Goal: Task Accomplishment & Management: Use online tool/utility

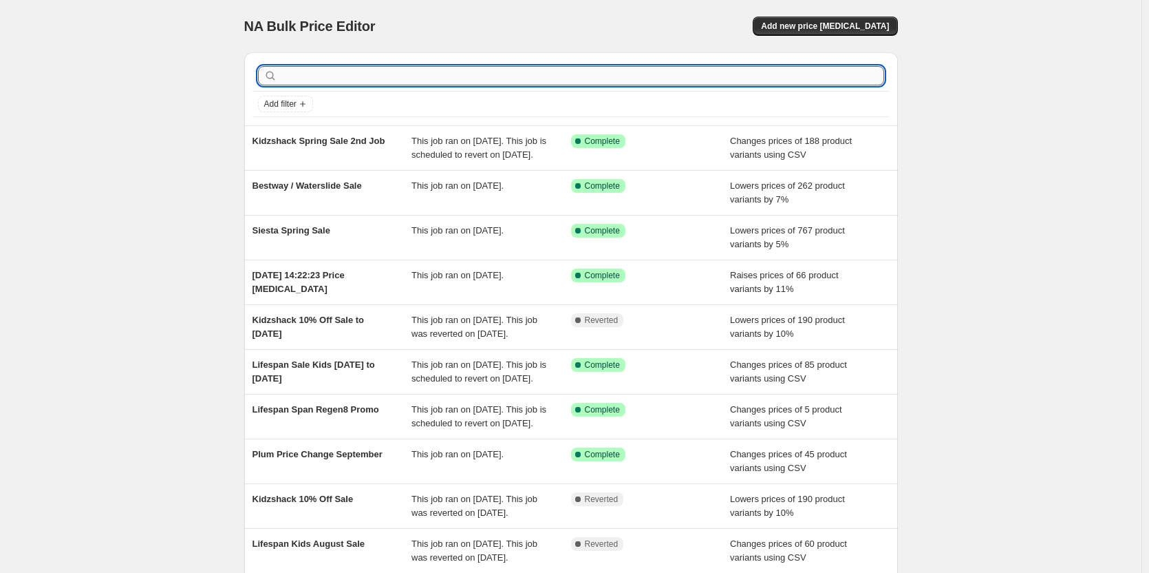
click at [385, 77] on input "text" at bounding box center [582, 75] width 604 height 19
type input "plum"
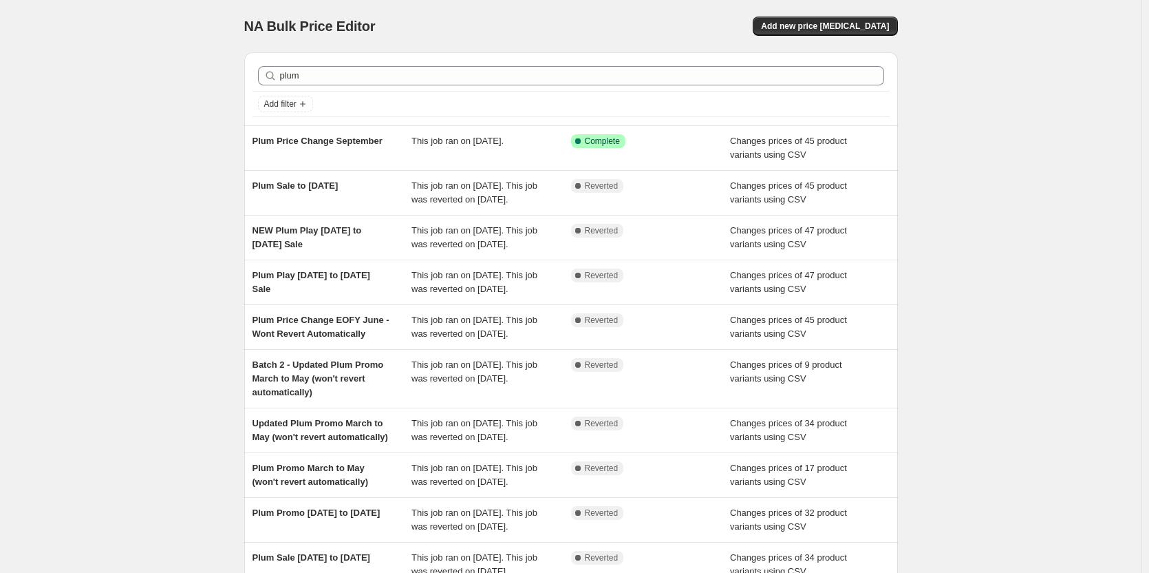
click at [372, 144] on span "Plum Price Change September" at bounding box center [318, 141] width 130 height 10
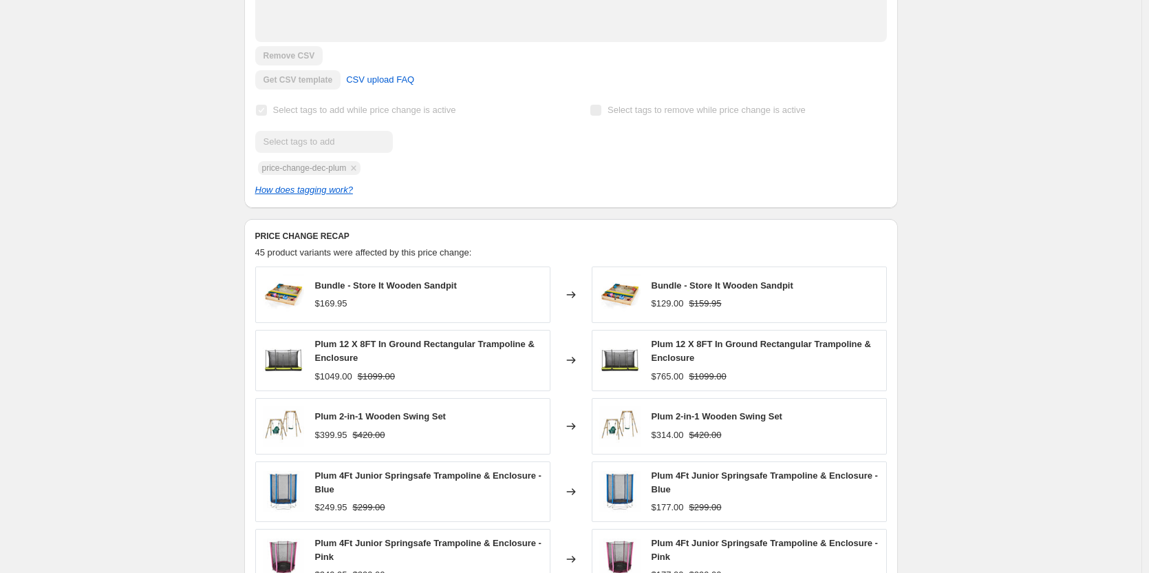
scroll to position [184, 0]
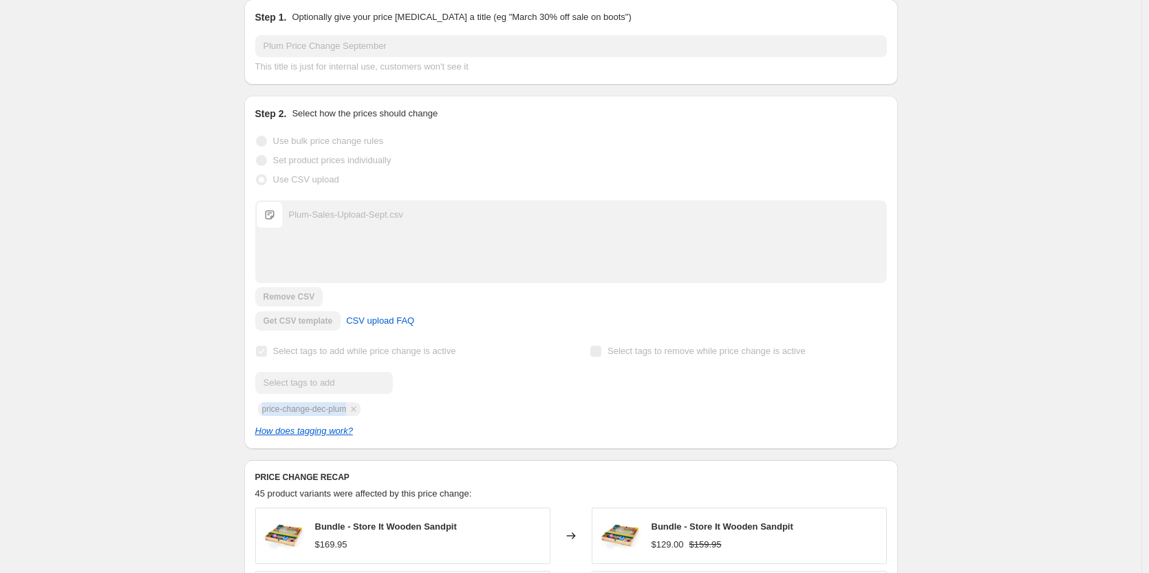
drag, startPoint x: 352, startPoint y: 409, endPoint x: 266, endPoint y: 413, distance: 86.1
click at [266, 413] on div "Submit price-change-dec-plum" at bounding box center [403, 394] width 297 height 44
copy span "price-change-dec-plum"
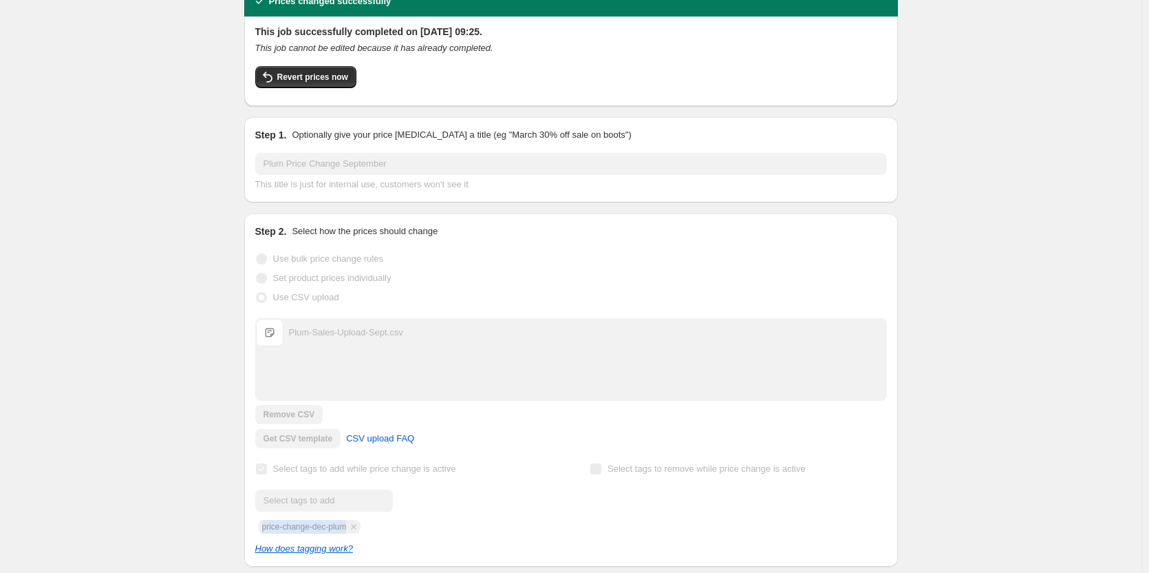
scroll to position [0, 0]
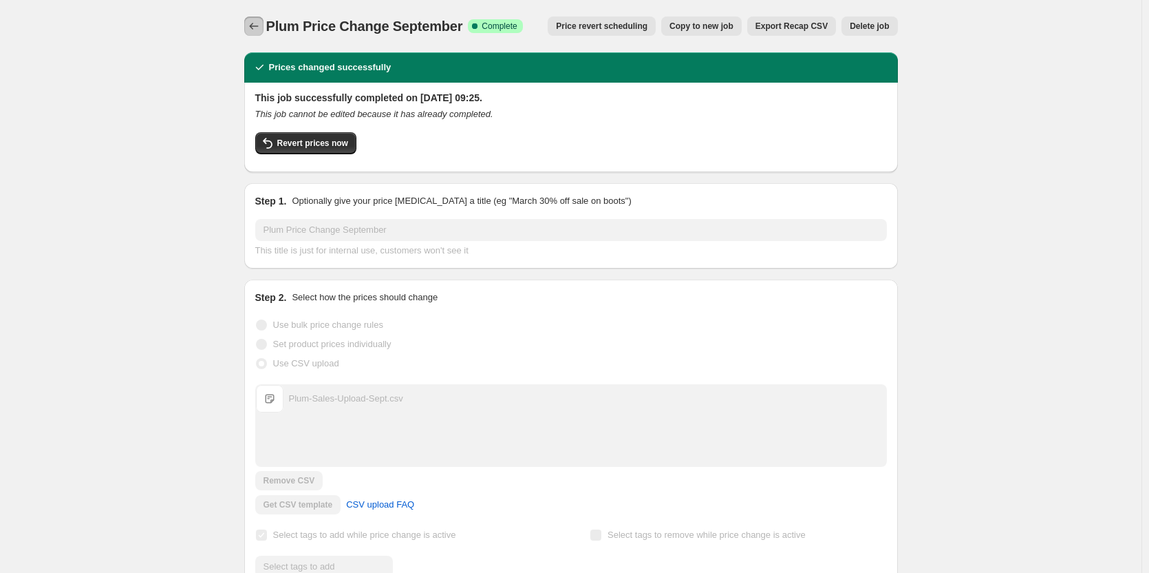
click at [255, 19] on button "Price change jobs" at bounding box center [253, 26] width 19 height 19
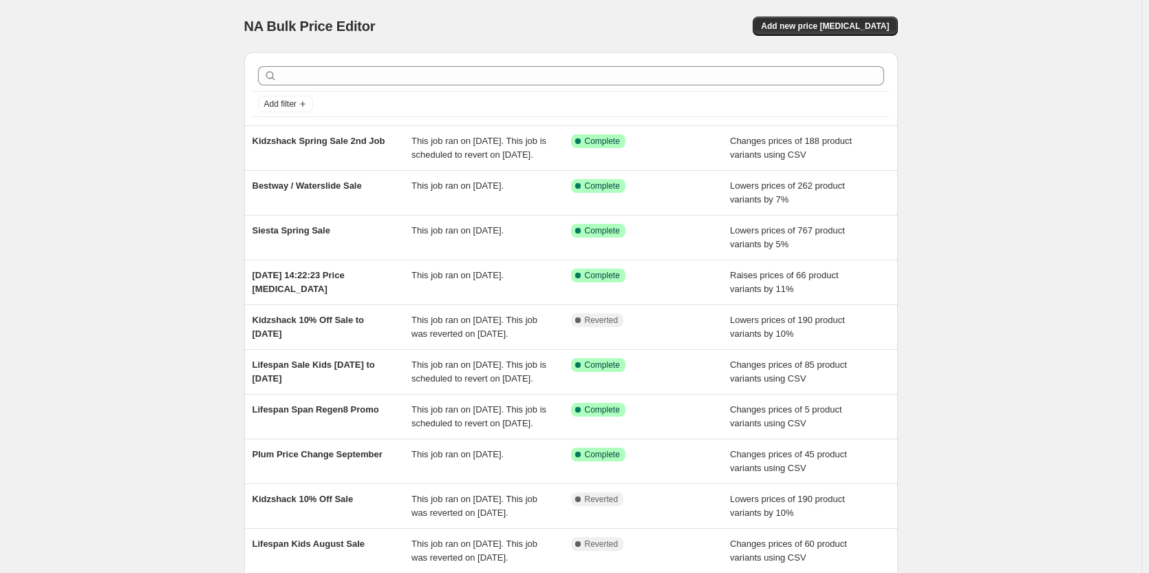
click at [793, 13] on div "NA Bulk Price Editor. This page is ready NA Bulk Price Editor Add new price [ME…" at bounding box center [571, 26] width 654 height 52
click at [819, 38] on div "NA Bulk Price Editor. This page is ready NA Bulk Price Editor Add new price [ME…" at bounding box center [571, 26] width 654 height 52
click at [817, 29] on span "Add new price [MEDICAL_DATA]" at bounding box center [825, 26] width 128 height 11
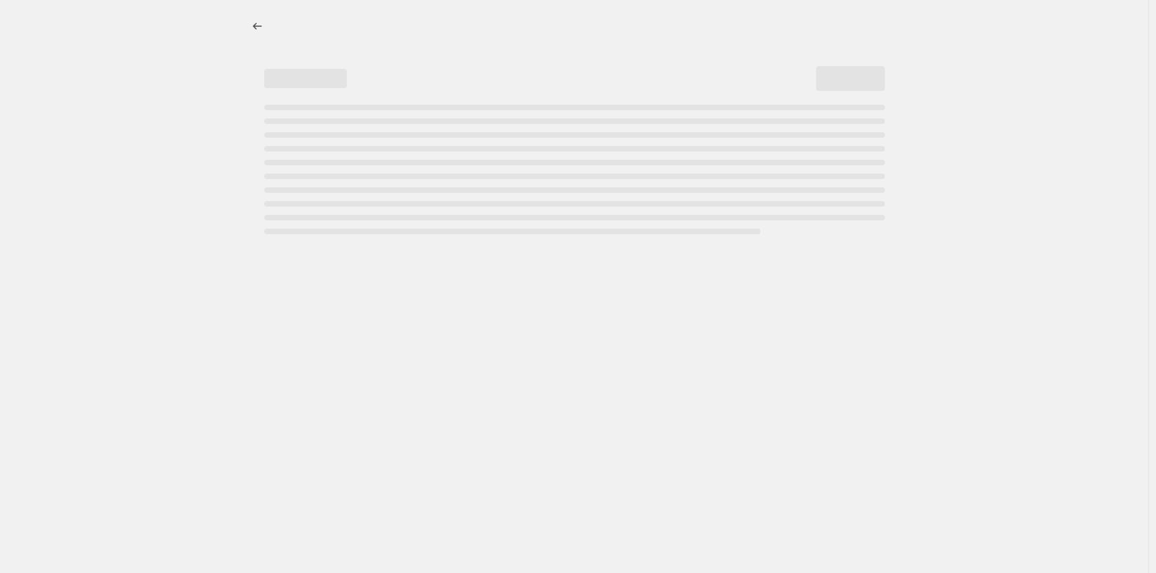
select select "percentage"
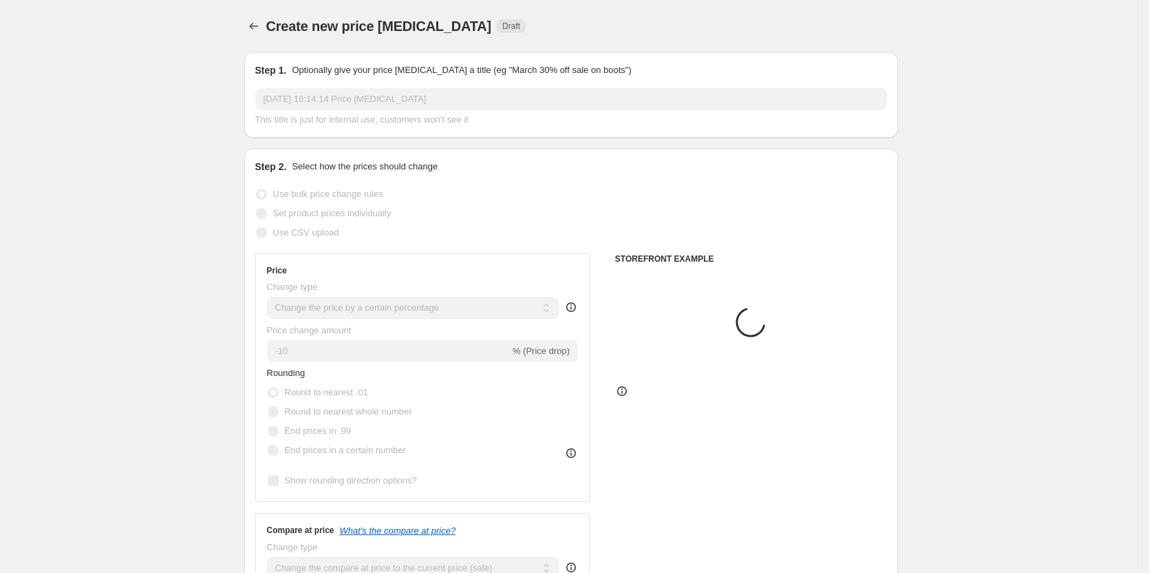
click at [397, 109] on input "[DATE] 16:14:14 Price [MEDICAL_DATA]" at bounding box center [571, 99] width 632 height 22
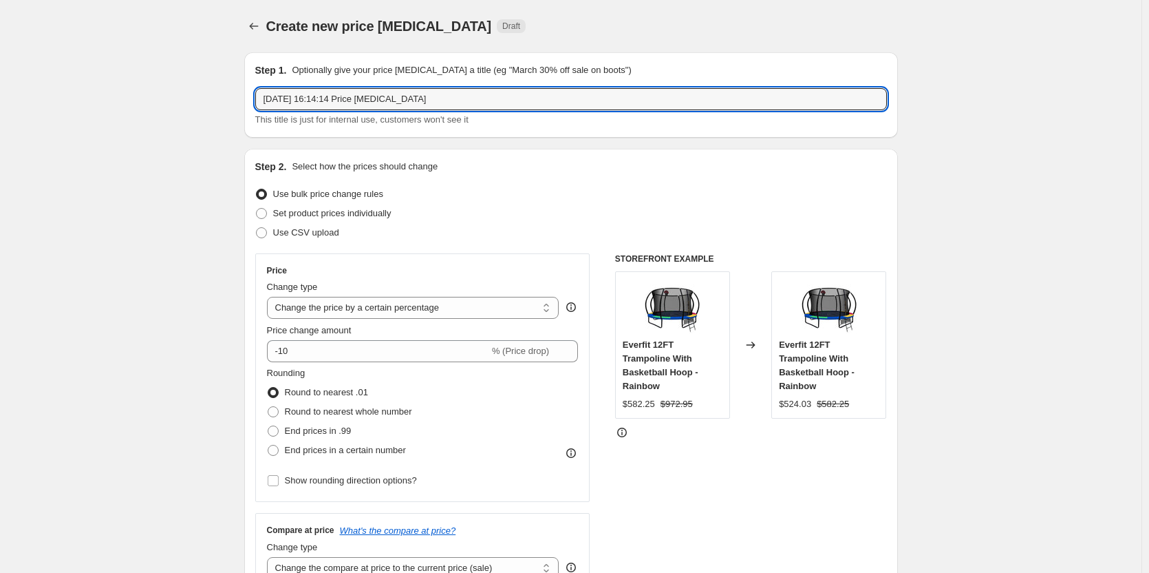
drag, startPoint x: 443, startPoint y: 103, endPoint x: 169, endPoint y: 87, distance: 274.3
type input "Plum Pre Order Changes - [DATE]"
click at [281, 238] on span "Use CSV upload" at bounding box center [306, 233] width 66 height 14
click at [257, 228] on input "Use CSV upload" at bounding box center [256, 227] width 1 height 1
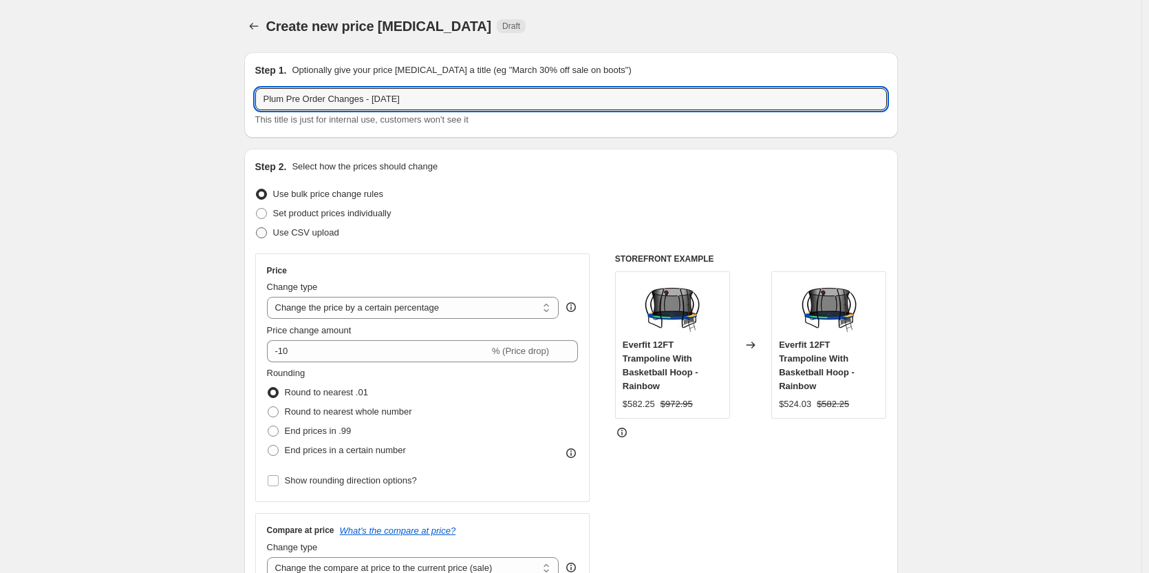
radio input "true"
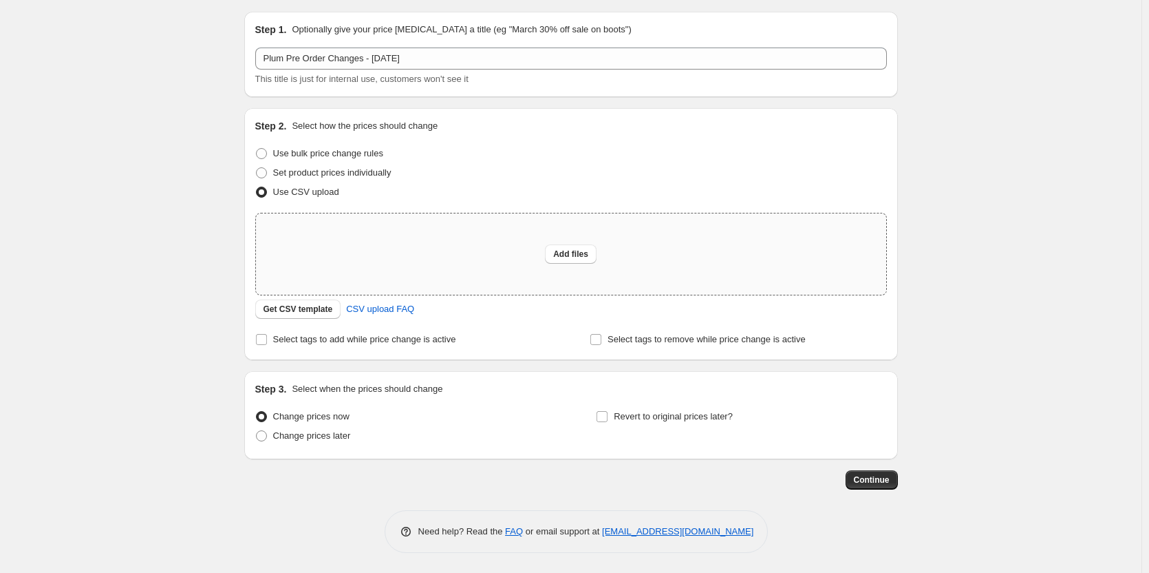
scroll to position [41, 0]
click at [353, 342] on span "Select tags to add while price change is active" at bounding box center [364, 338] width 183 height 10
click at [267, 342] on input "Select tags to add while price change is active" at bounding box center [261, 338] width 11 height 11
checkbox input "true"
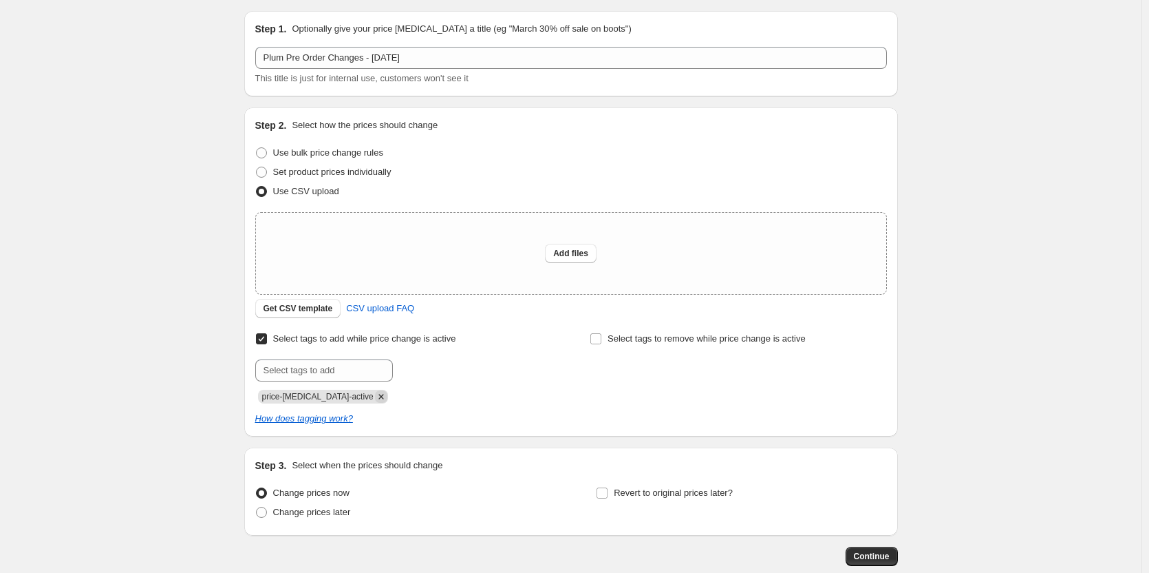
click at [375, 392] on icon "Remove price-change-job-active" at bounding box center [381, 396] width 12 height 12
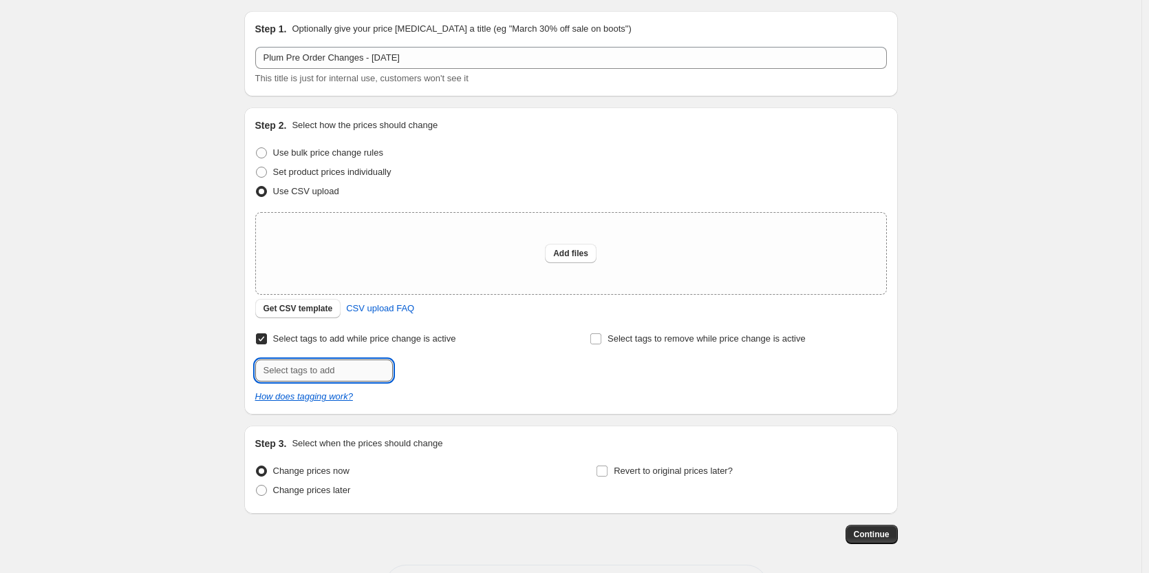
click at [355, 368] on input "text" at bounding box center [324, 370] width 138 height 22
paste input "price-change-dec-plum"
type input "price-change-dec-plum"
click at [132, 425] on div "Create new price [MEDICAL_DATA]. This page is ready Create new price [MEDICAL_D…" at bounding box center [571, 293] width 1142 height 669
click at [426, 370] on span "Add price-change..." at bounding box center [443, 368] width 76 height 11
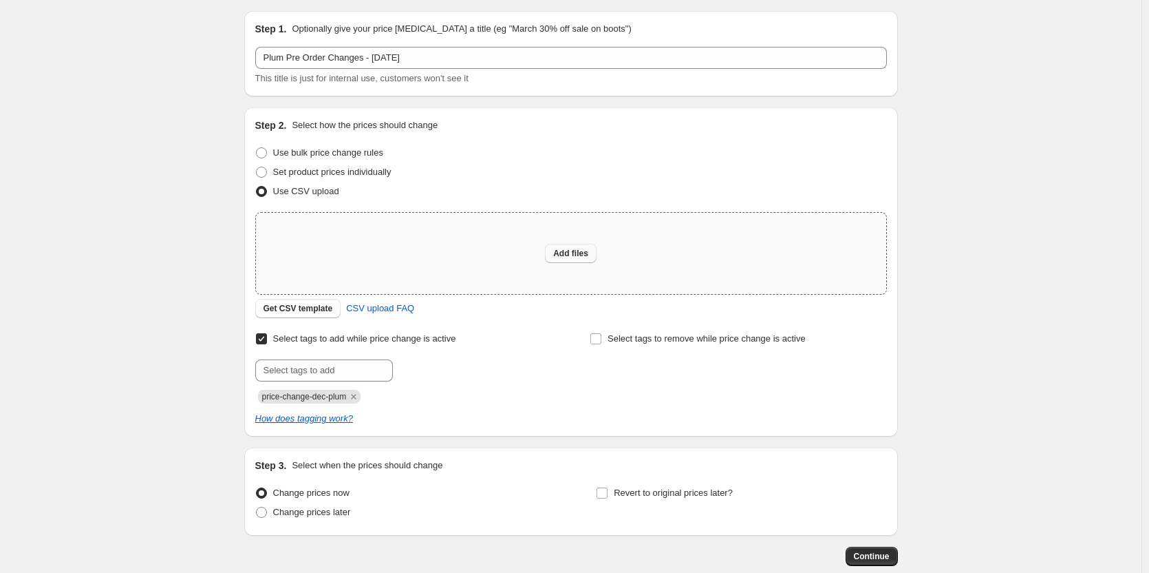
click at [581, 260] on button "Add files" at bounding box center [571, 253] width 52 height 19
type input "C:\fakepath\Plum Pre-Order Sept Upload CSV.csv"
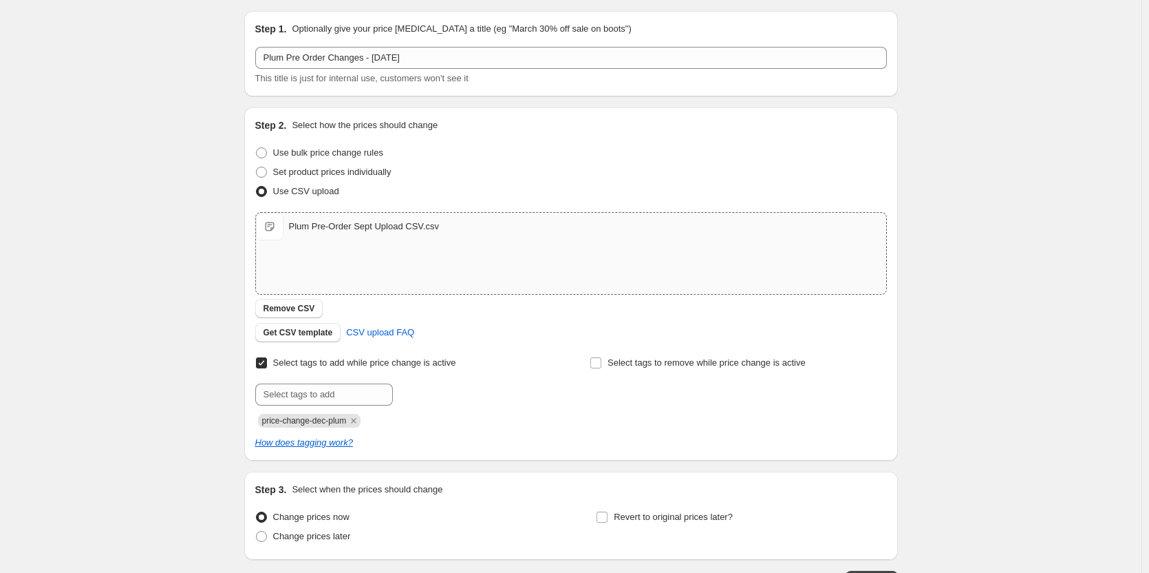
scroll to position [142, 0]
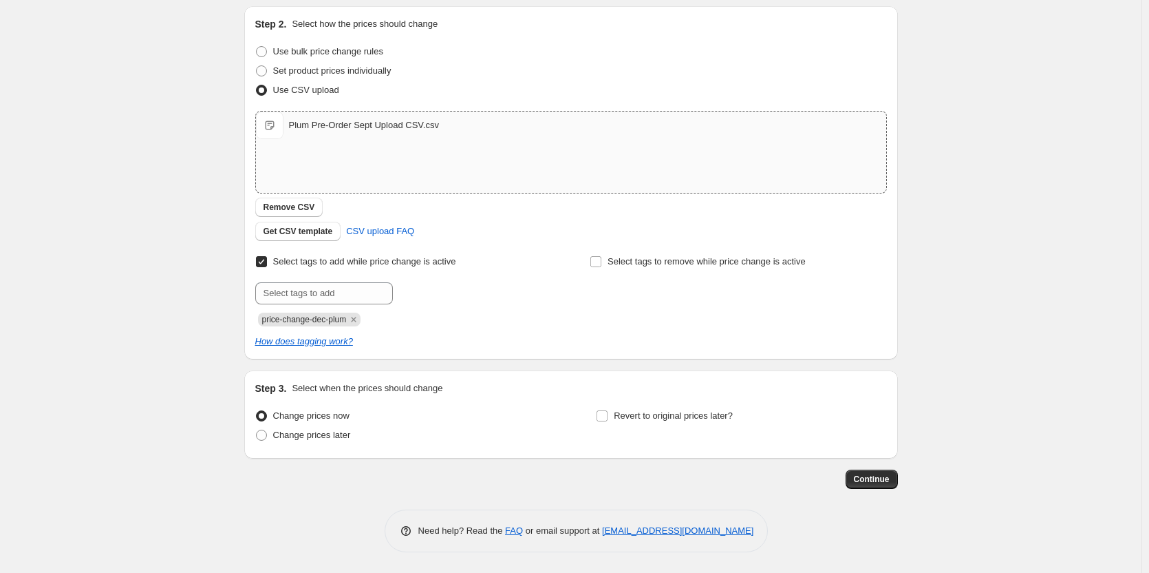
click at [893, 506] on div "Step 1. Optionally give your price [MEDICAL_DATA] a title (eg "March 30% off sa…" at bounding box center [571, 225] width 654 height 653
click at [888, 492] on div "Step 1. Optionally give your price [MEDICAL_DATA] a title (eg "March 30% off sa…" at bounding box center [571, 225] width 654 height 653
click at [887, 487] on button "Continue" at bounding box center [872, 478] width 52 height 19
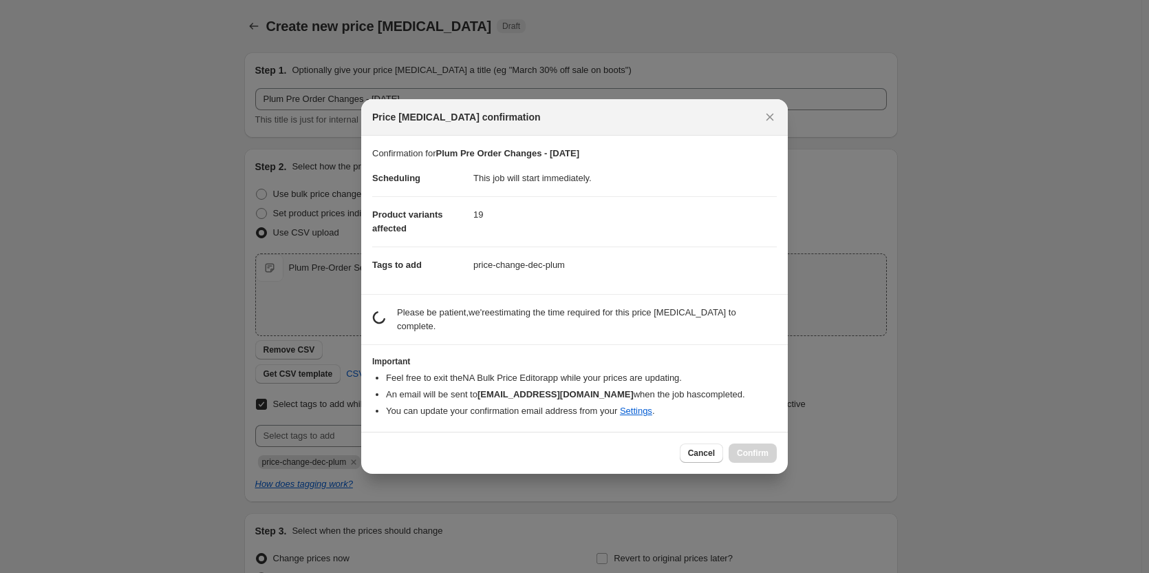
scroll to position [0, 0]
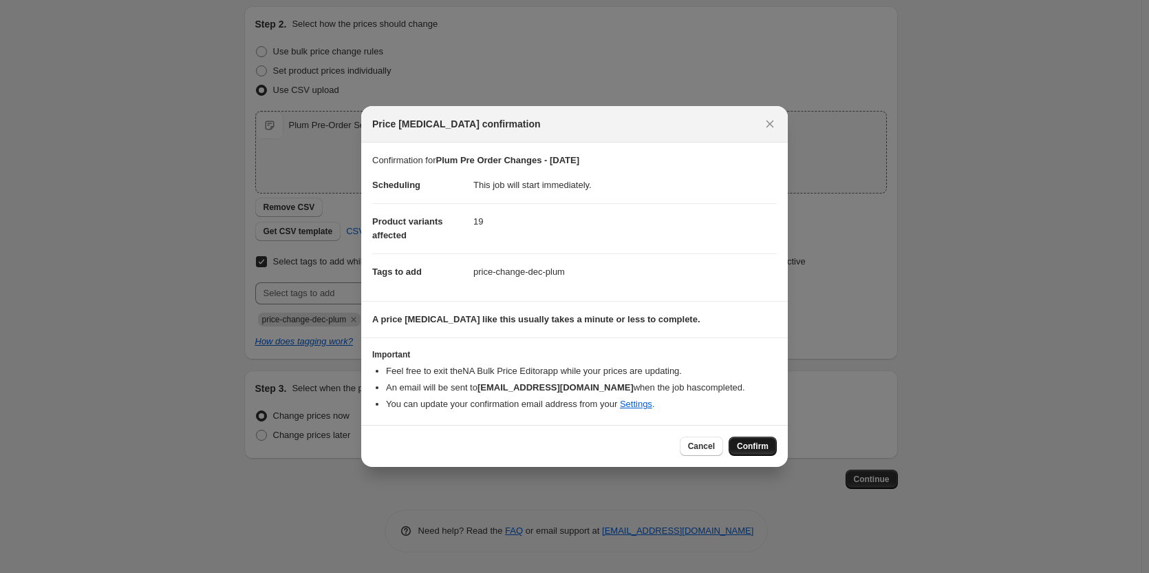
click at [755, 453] on button "Confirm" at bounding box center [753, 445] width 48 height 19
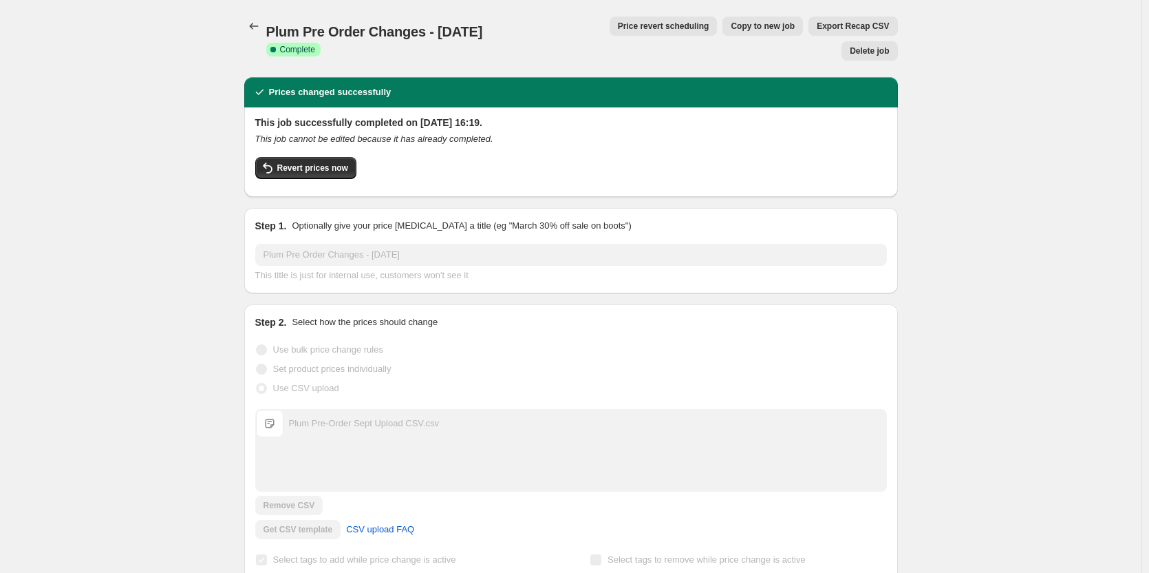
click at [259, 30] on icon "Price change jobs" at bounding box center [254, 26] width 14 height 14
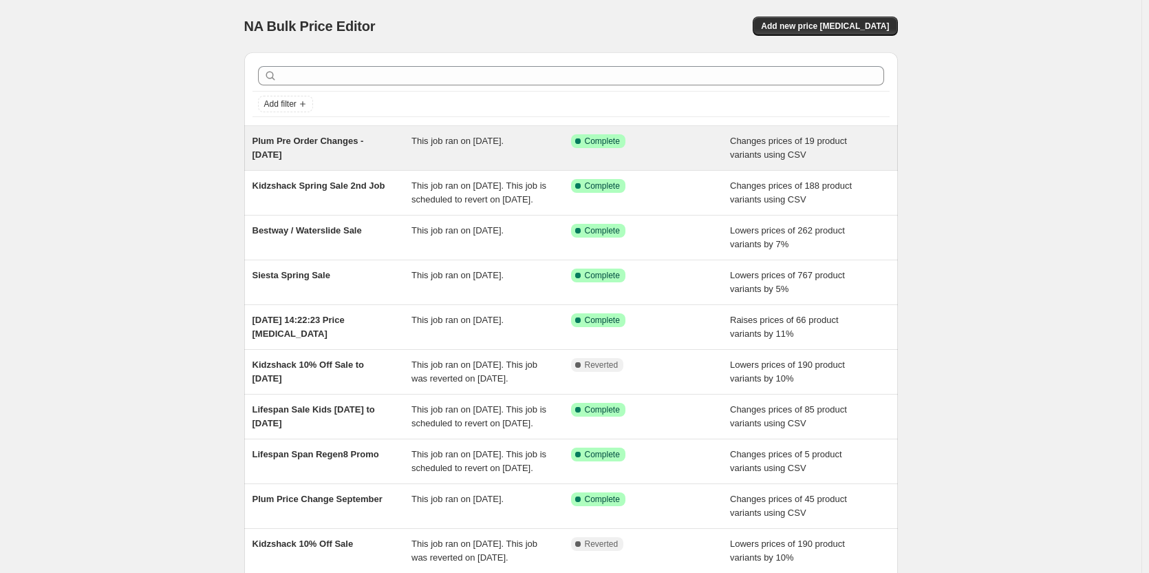
click at [347, 138] on span "Plum Pre Order Changes - [DATE]" at bounding box center [308, 148] width 111 height 24
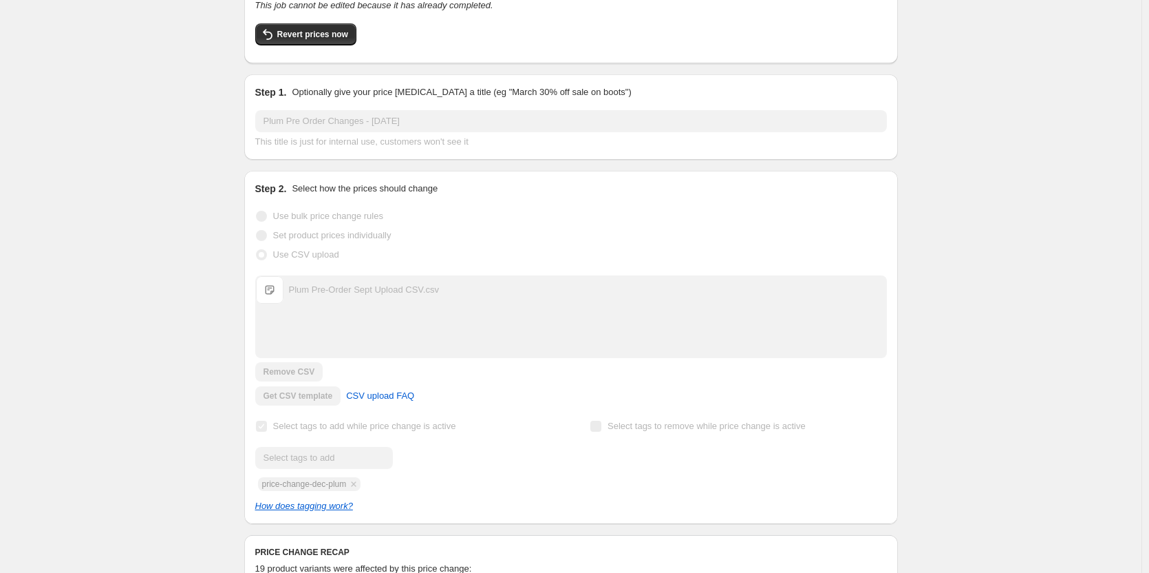
scroll to position [206, 0]
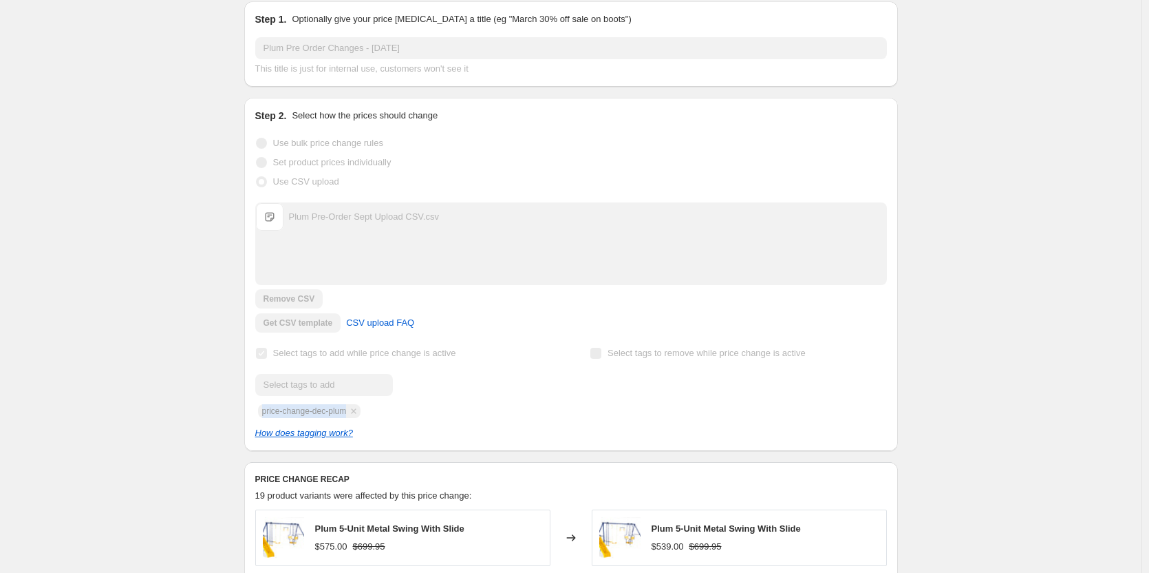
drag, startPoint x: 351, startPoint y: 386, endPoint x: 261, endPoint y: 390, distance: 90.2
click at [261, 390] on div "Submit price-change-dec-plum" at bounding box center [403, 396] width 297 height 44
copy span "price-change-dec-plum"
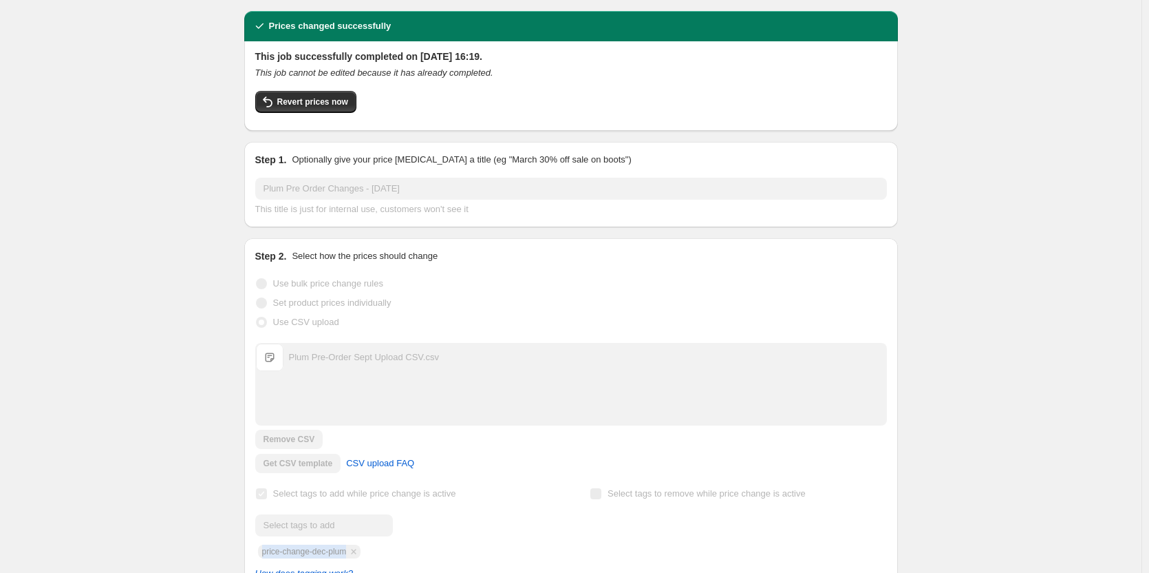
scroll to position [0, 0]
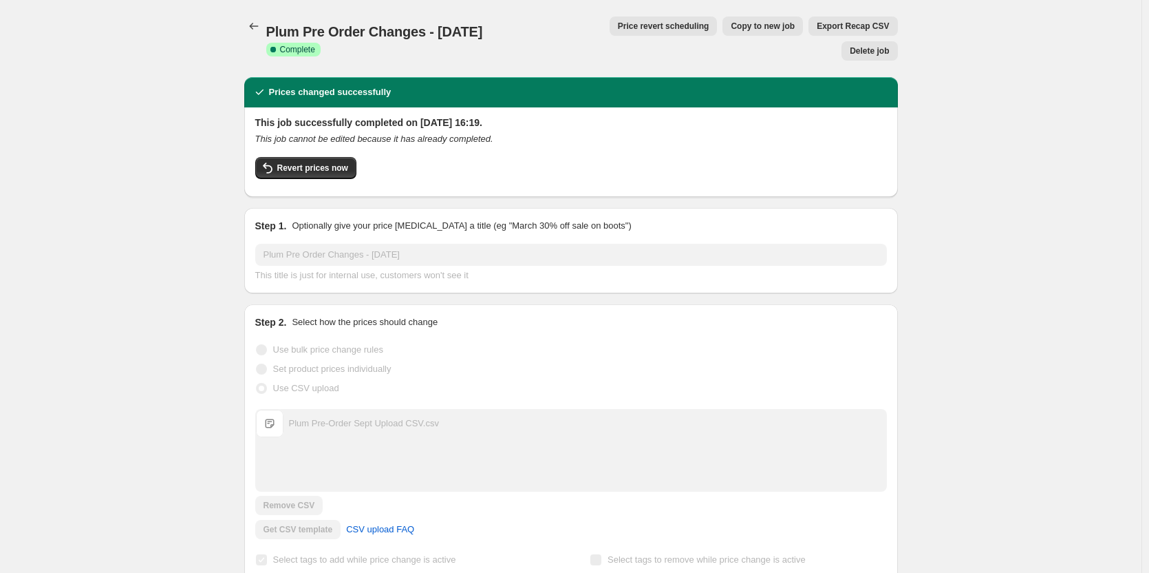
click at [254, 10] on div "Plum Pre Order Changes - [DATE] This page is ready Plum Pre Order Changes - [DA…" at bounding box center [571, 38] width 654 height 77
click at [254, 19] on button "Price change jobs" at bounding box center [253, 26] width 19 height 19
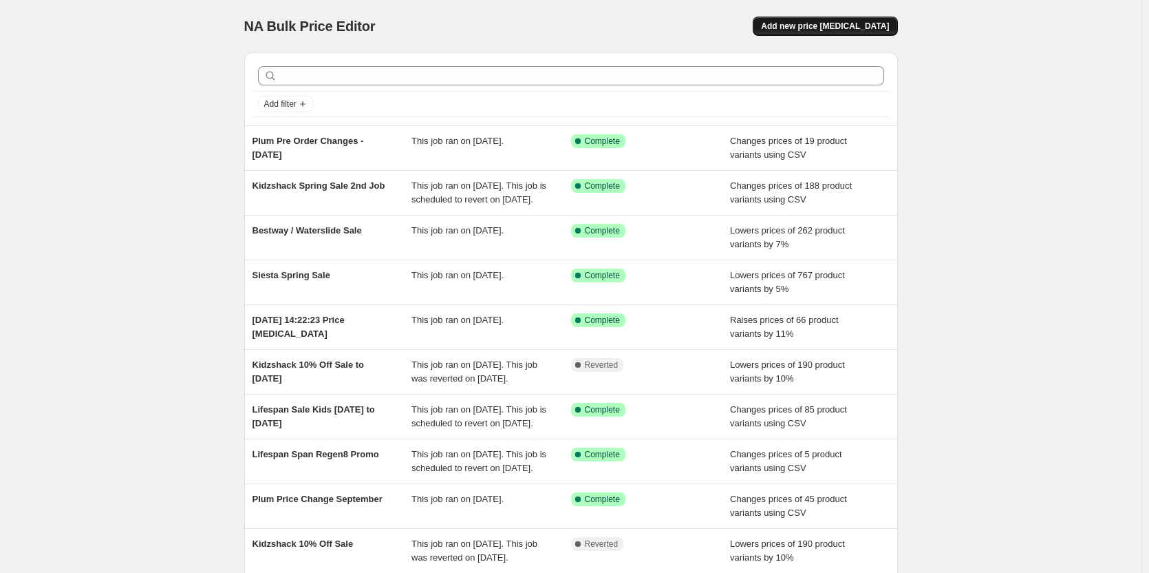
click at [824, 23] on span "Add new price [MEDICAL_DATA]" at bounding box center [825, 26] width 128 height 11
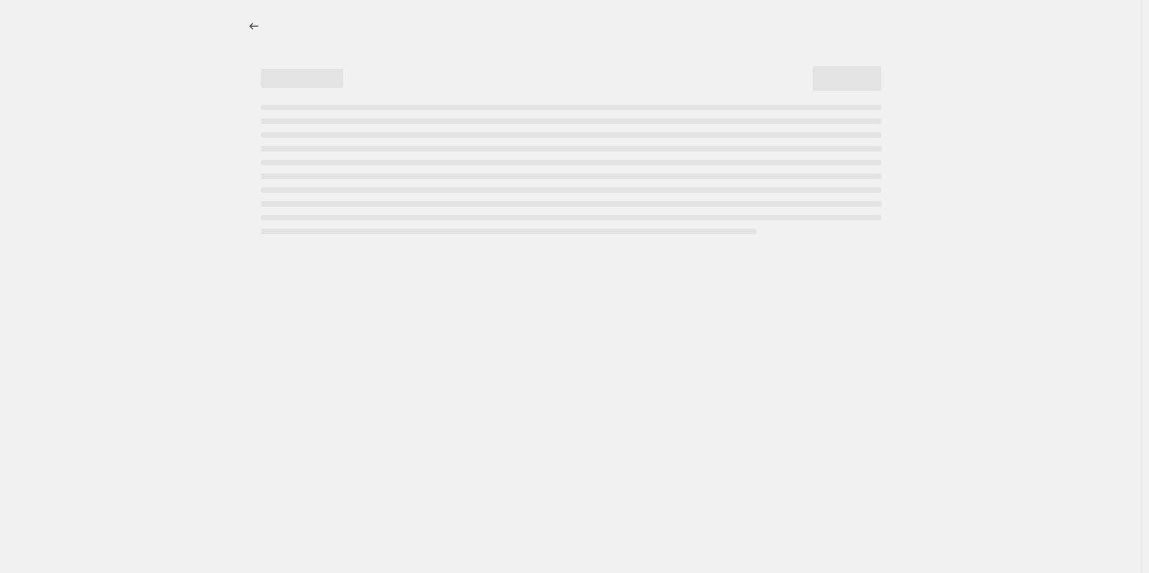
select select "percentage"
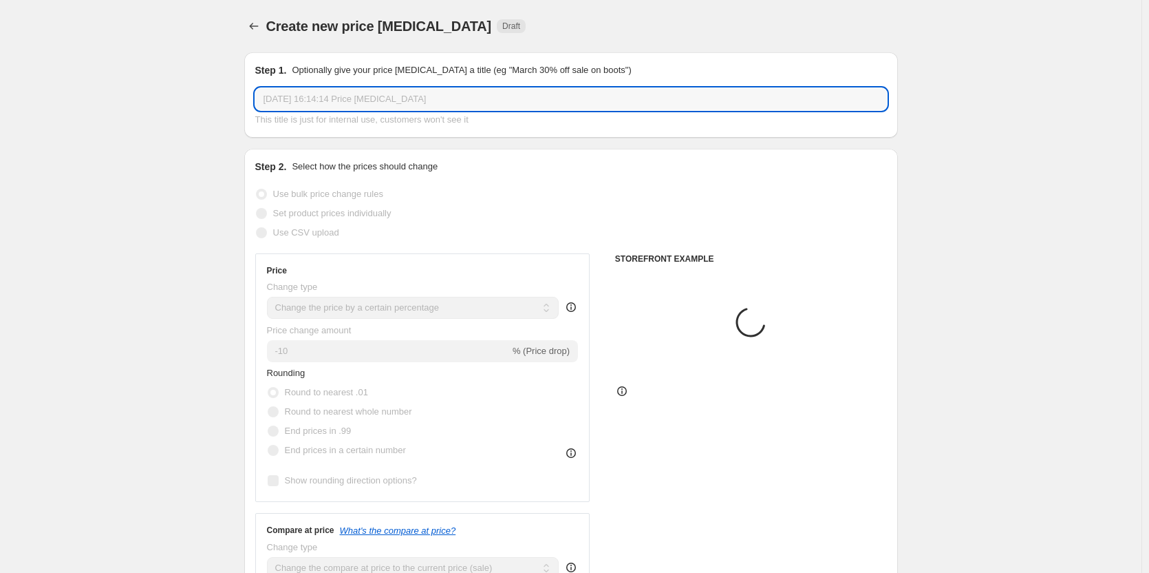
click at [442, 98] on input "[DATE] 16:14:14 Price [MEDICAL_DATA]" at bounding box center [571, 99] width 632 height 22
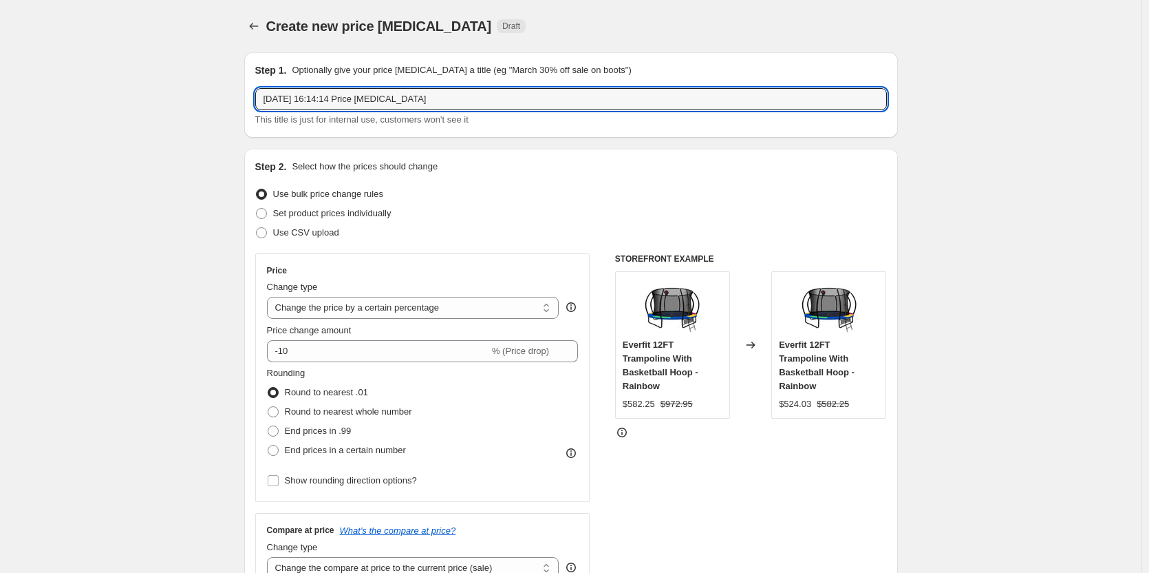
drag, startPoint x: 442, startPoint y: 98, endPoint x: 217, endPoint y: 94, distance: 225.1
type input "Plum Price Promotion [DATE] Onwards"
click at [303, 232] on span "Use CSV upload" at bounding box center [306, 232] width 66 height 10
click at [257, 228] on input "Use CSV upload" at bounding box center [256, 227] width 1 height 1
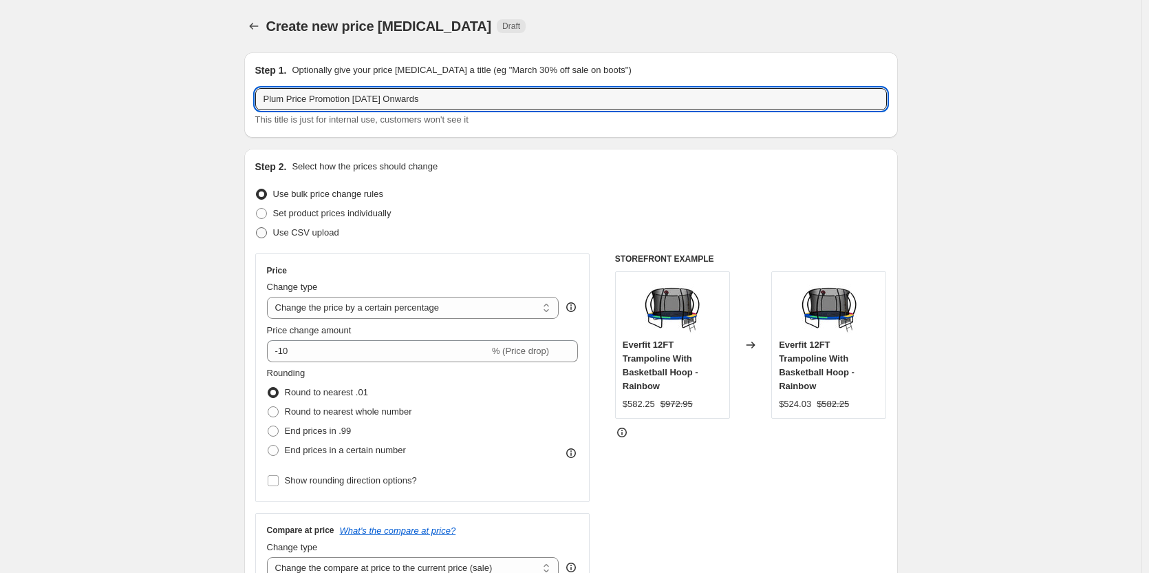
radio input "true"
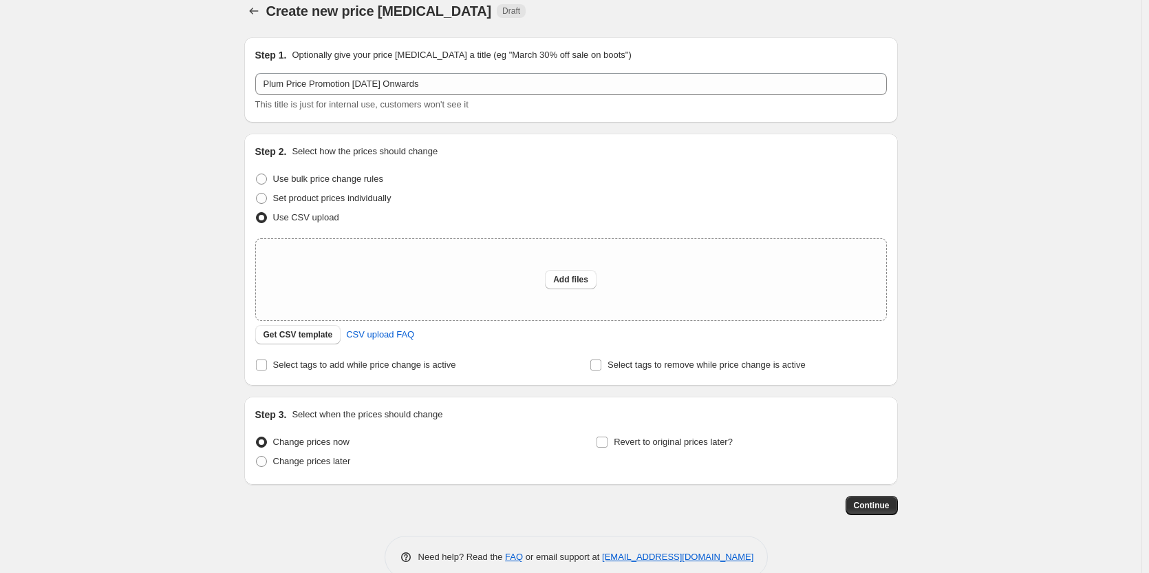
scroll to position [41, 0]
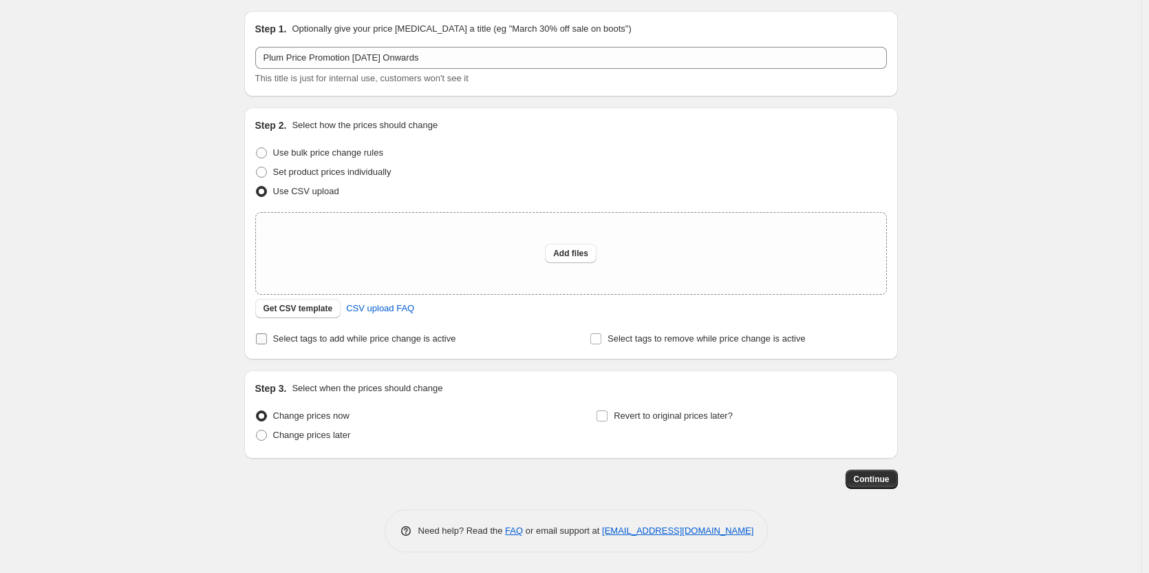
click at [361, 338] on span "Select tags to add while price change is active" at bounding box center [364, 338] width 183 height 10
click at [267, 338] on input "Select tags to add while price change is active" at bounding box center [261, 338] width 11 height 11
checkbox input "true"
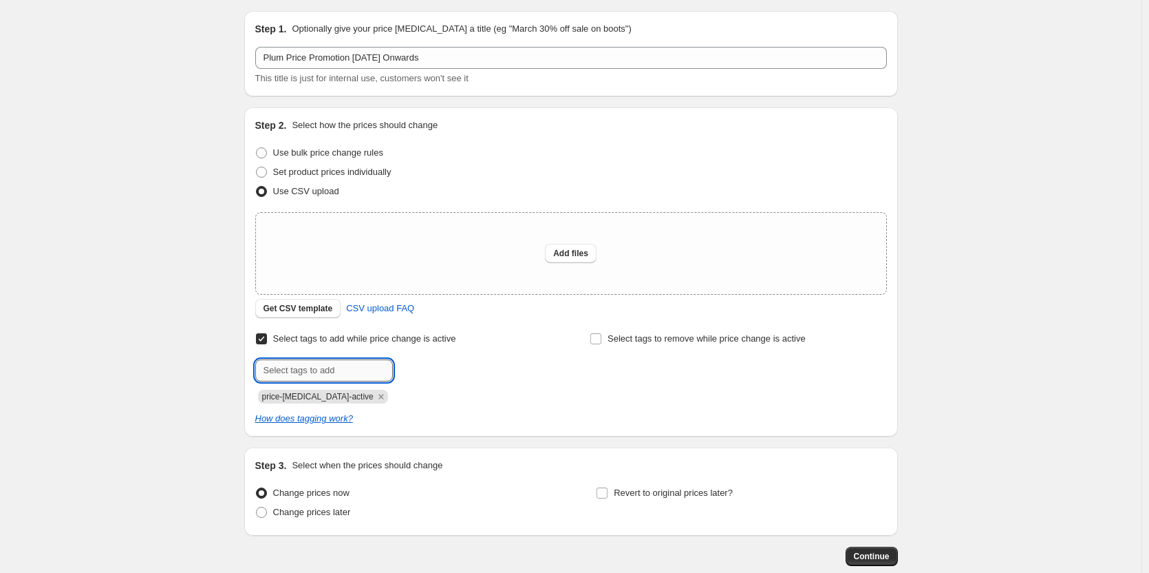
click at [378, 380] on input "text" at bounding box center [324, 370] width 138 height 22
paste input "price-change-dec-plum"
type input "price-change-dec-plum"
click at [416, 367] on b "Add" at bounding box center [413, 369] width 16 height 10
click at [375, 396] on icon "Remove price-change-job-active" at bounding box center [381, 396] width 12 height 12
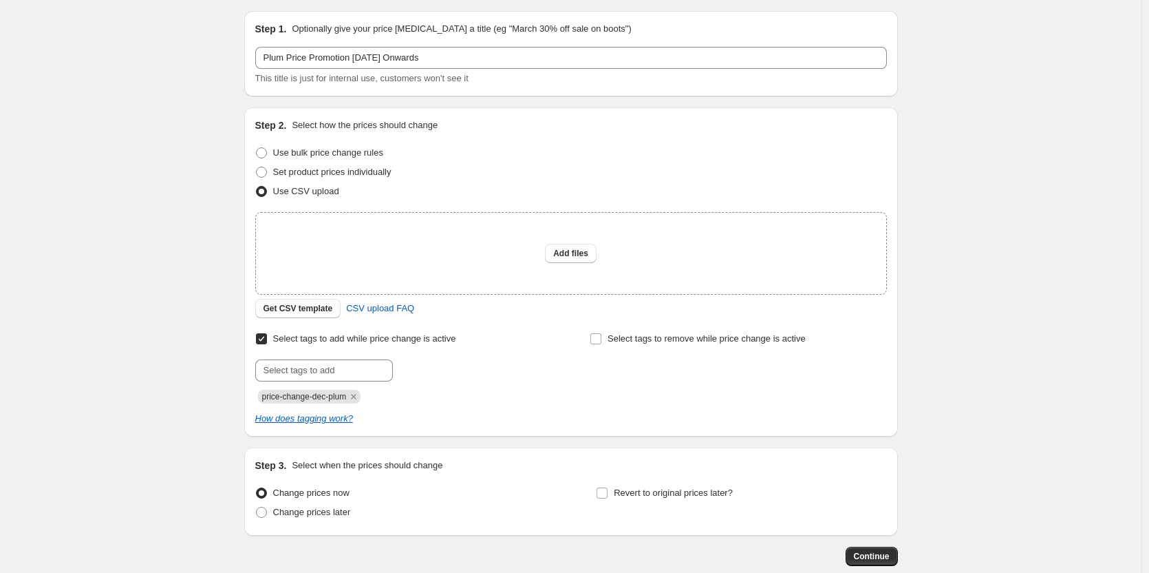
click at [189, 345] on div "Create new price [MEDICAL_DATA]. This page is ready Create new price [MEDICAL_D…" at bounding box center [571, 304] width 1142 height 691
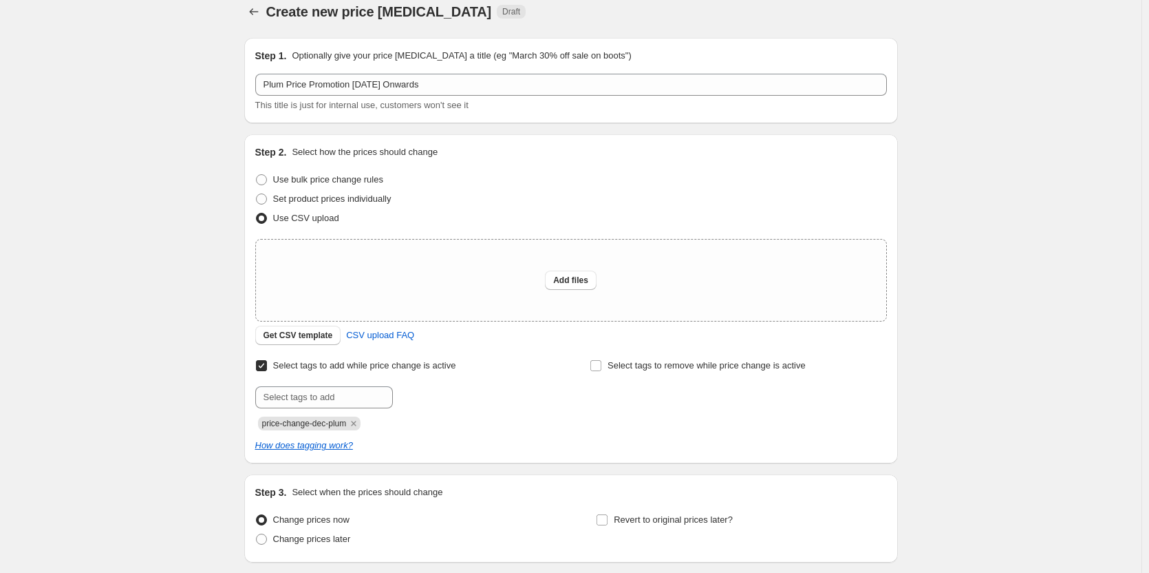
scroll to position [0, 0]
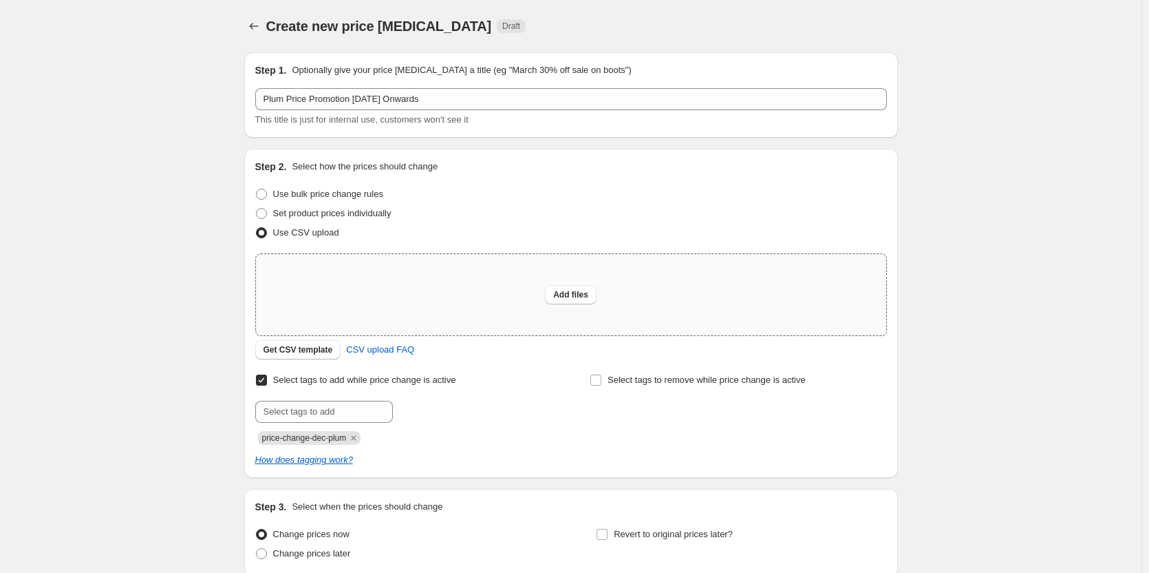
click at [479, 301] on div "Add files" at bounding box center [571, 294] width 630 height 81
type input "C:\fakepath\Plum Price Promotion [DATE] Onwards Upload CSV.csv"
click at [520, 256] on div "Add files" at bounding box center [571, 294] width 630 height 81
type input "C:\fakepath\Plum Price Promotion [DATE] Onwards Upload CSV.csv"
click at [454, 281] on div "Add files" at bounding box center [571, 294] width 630 height 81
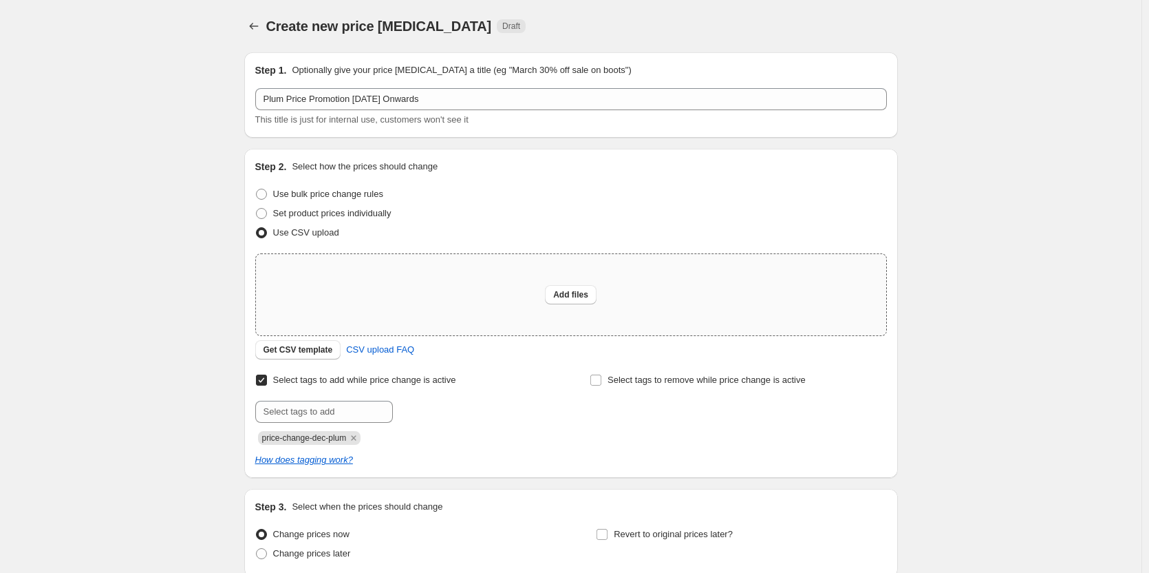
type input "C:\fakepath\Plum Price Promotion [DATE] Onwards Upload CSV.csv"
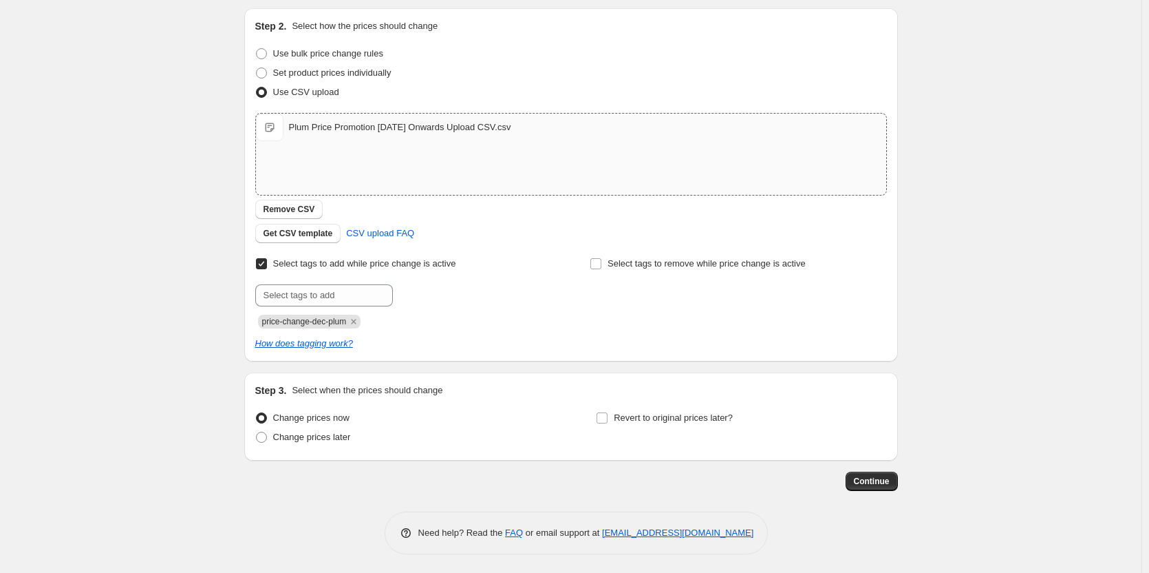
scroll to position [142, 0]
click at [866, 467] on div "Step 1. Optionally give your price [MEDICAL_DATA] a title (eg "March 30% off sa…" at bounding box center [565, 194] width 665 height 590
click at [869, 489] on div "Step 1. Optionally give your price [MEDICAL_DATA] a title (eg "March 30% off sa…" at bounding box center [571, 225] width 654 height 653
click at [869, 484] on button "Continue" at bounding box center [872, 478] width 52 height 19
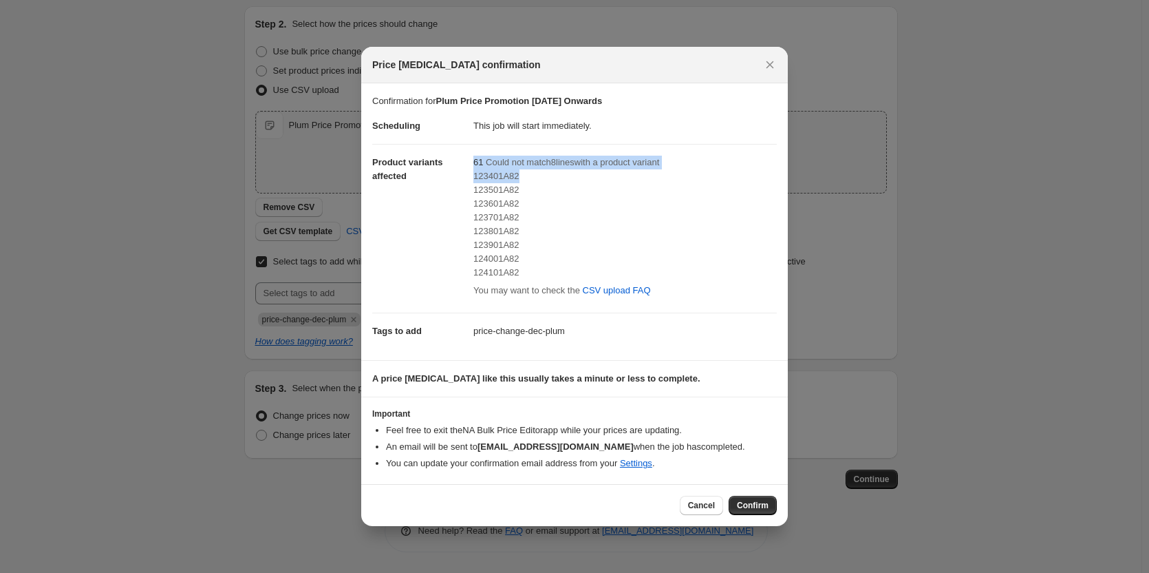
drag, startPoint x: 471, startPoint y: 175, endPoint x: 531, endPoint y: 170, distance: 59.4
click at [531, 170] on dl "Scheduling This job will start immediately. Product variants affected 61 Could …" at bounding box center [574, 228] width 405 height 241
click at [531, 170] on div "123401A82" at bounding box center [624, 176] width 303 height 14
drag, startPoint x: 526, startPoint y: 170, endPoint x: 489, endPoint y: 171, distance: 36.5
click at [489, 171] on div "123401A82" at bounding box center [624, 176] width 303 height 14
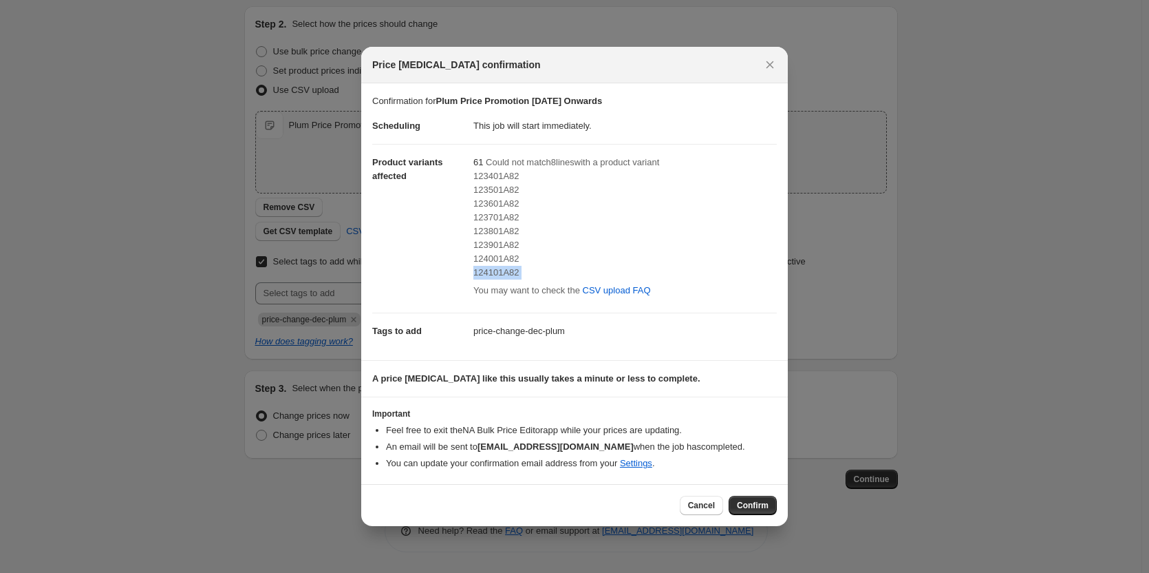
click at [469, 277] on dl "Scheduling This job will start immediately. Product variants affected 61 Could …" at bounding box center [574, 228] width 405 height 241
copy span "124101A82"
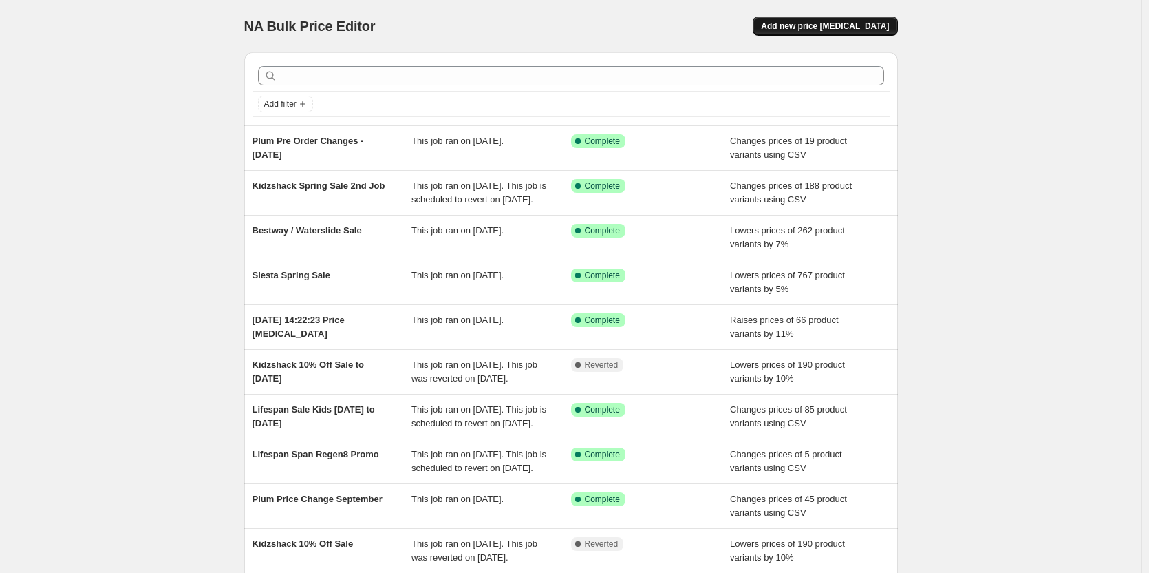
click at [848, 34] on button "Add new price [MEDICAL_DATA]" at bounding box center [825, 26] width 145 height 19
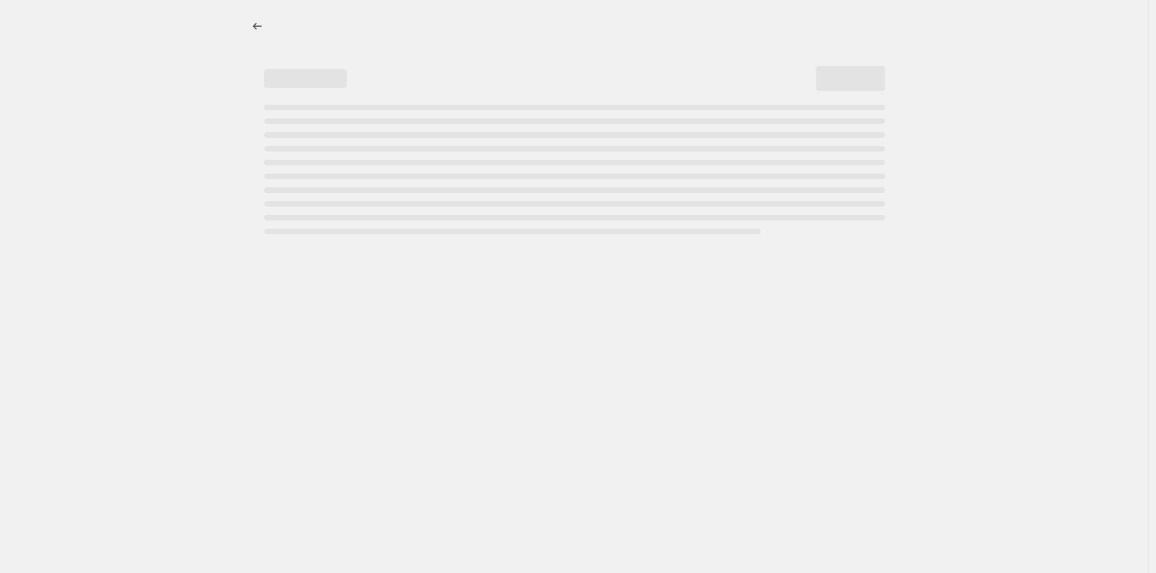
select select "percentage"
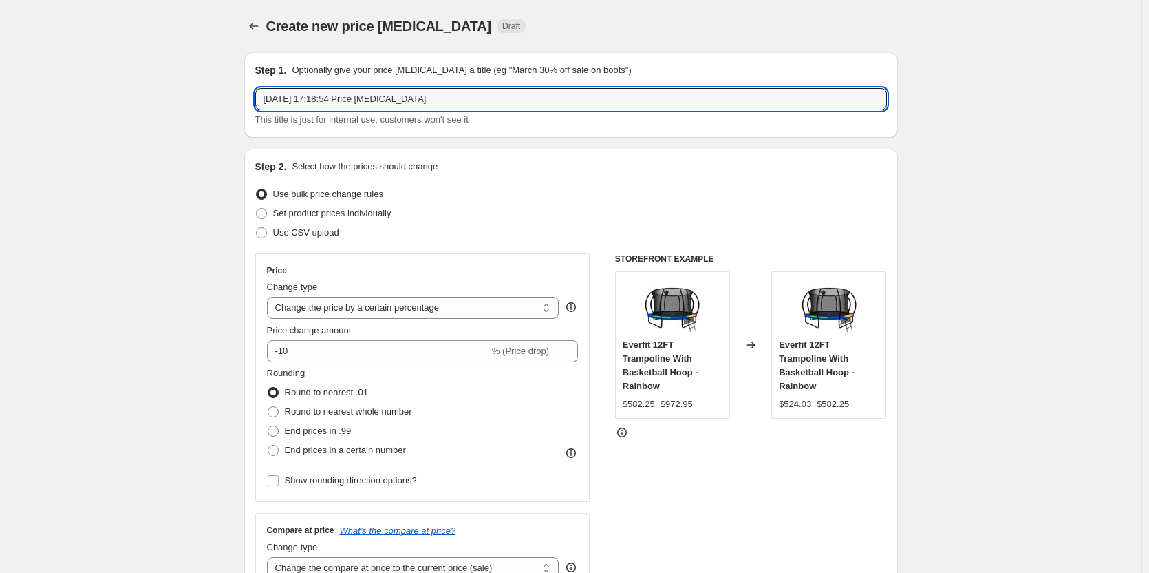
drag, startPoint x: 434, startPoint y: 100, endPoint x: 111, endPoint y: 78, distance: 322.7
type input "Plum Price Change 25th Sept"
click at [268, 238] on span at bounding box center [261, 232] width 12 height 12
click at [257, 228] on input "Use CSV upload" at bounding box center [256, 227] width 1 height 1
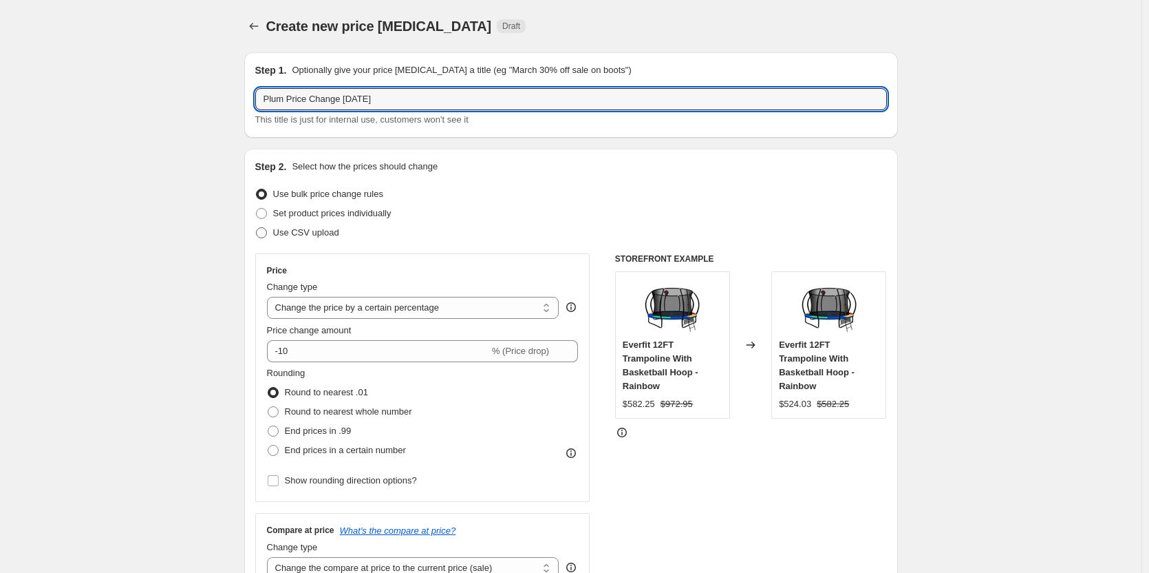
radio input "true"
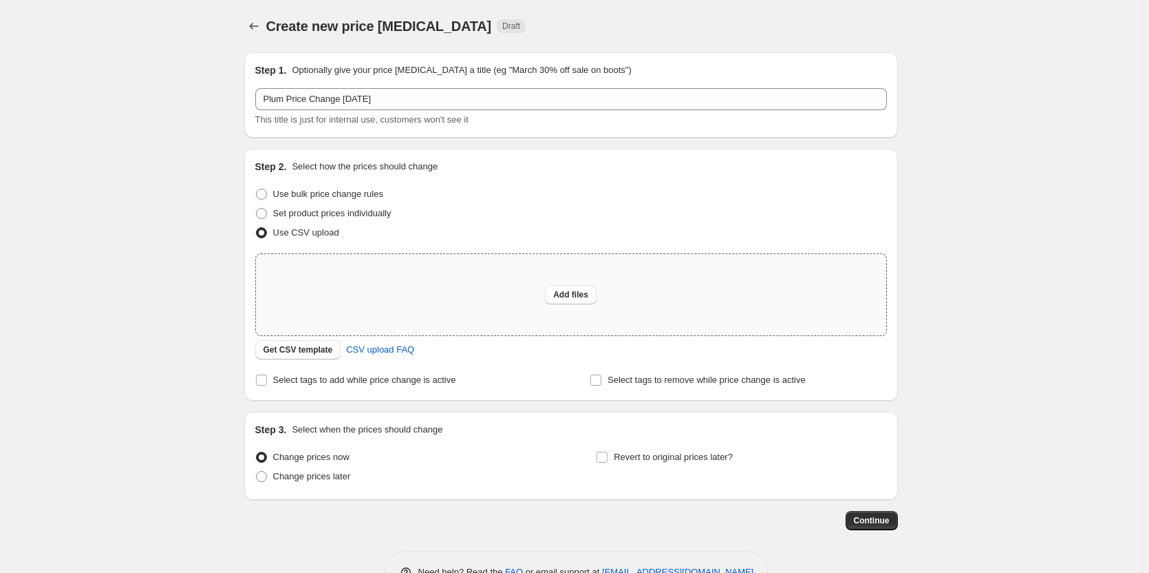
click at [338, 272] on div "Add files" at bounding box center [571, 294] width 630 height 81
type input "C:\fakepath\Plum Price Promotion [DATE] Onwards Upload CSV.csv"
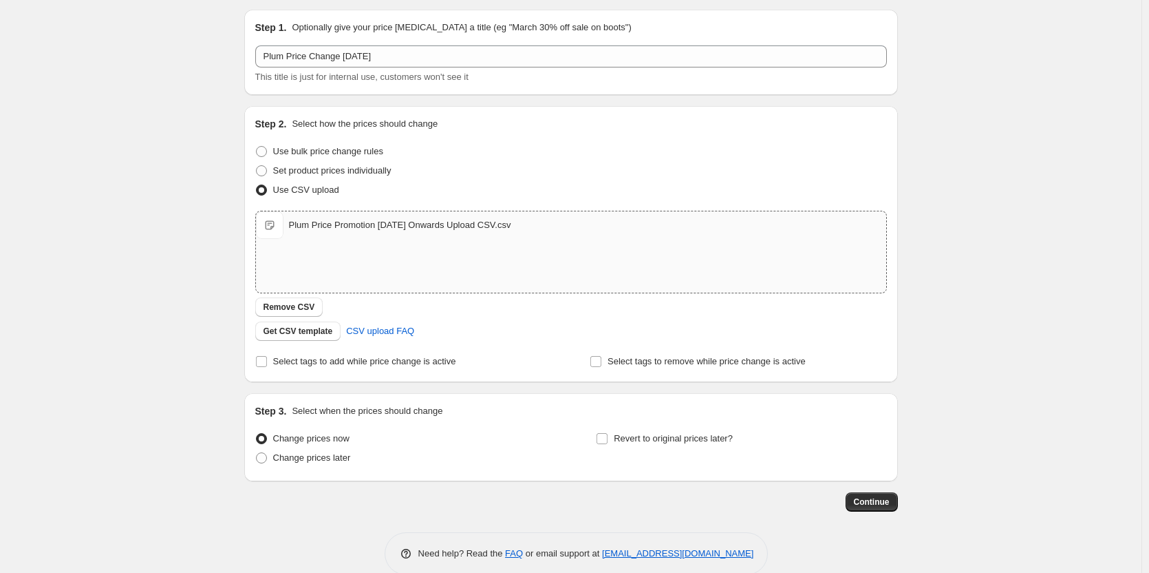
scroll to position [65, 0]
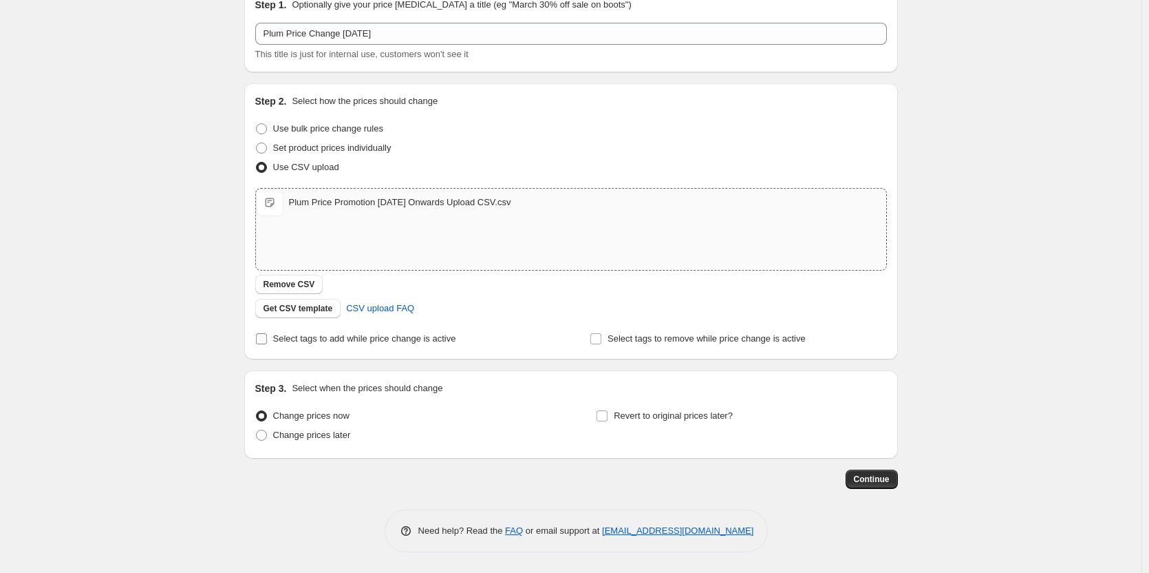
click at [346, 336] on span "Select tags to add while price change is active" at bounding box center [364, 338] width 183 height 10
click at [267, 336] on input "Select tags to add while price change is active" at bounding box center [261, 338] width 11 height 11
checkbox input "true"
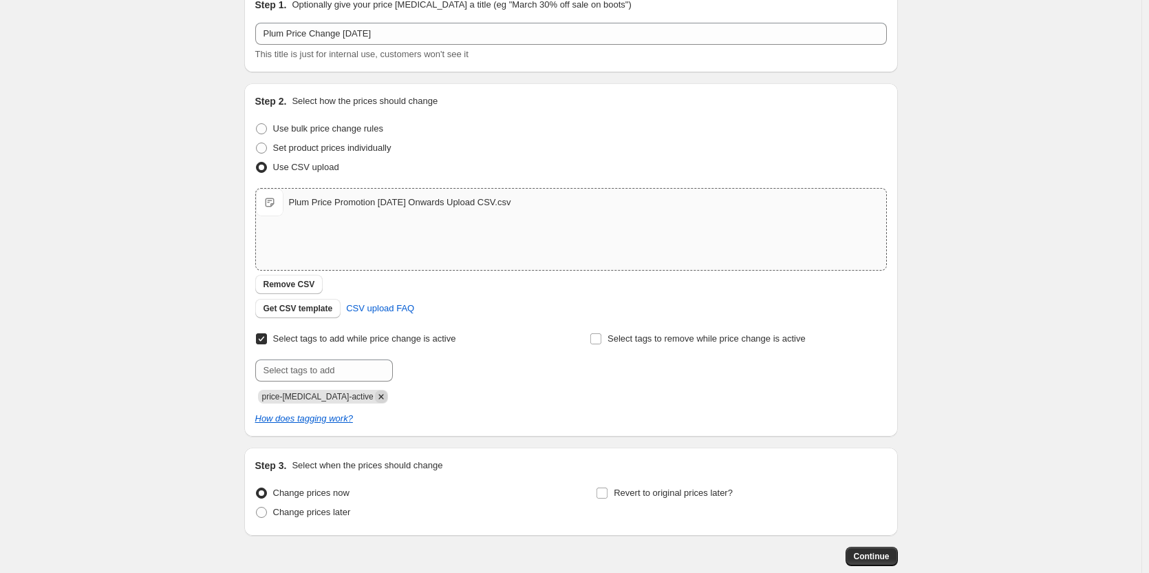
click at [375, 400] on icon "Remove price-change-job-active" at bounding box center [381, 396] width 12 height 12
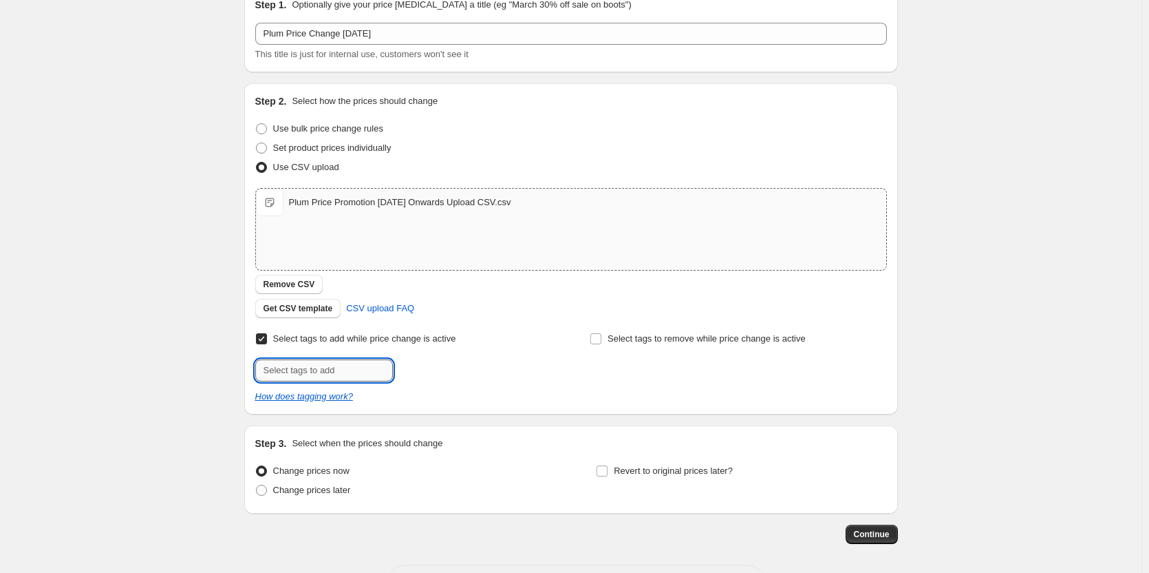
click at [356, 370] on input "text" at bounding box center [324, 370] width 138 height 22
paste input "104401C82"
drag, startPoint x: 349, startPoint y: 363, endPoint x: 228, endPoint y: 366, distance: 120.5
click at [228, 366] on div "Create new price change job. This page is ready Create new price change job Dra…" at bounding box center [571, 281] width 1142 height 693
paste input "price-change-dec-plum"
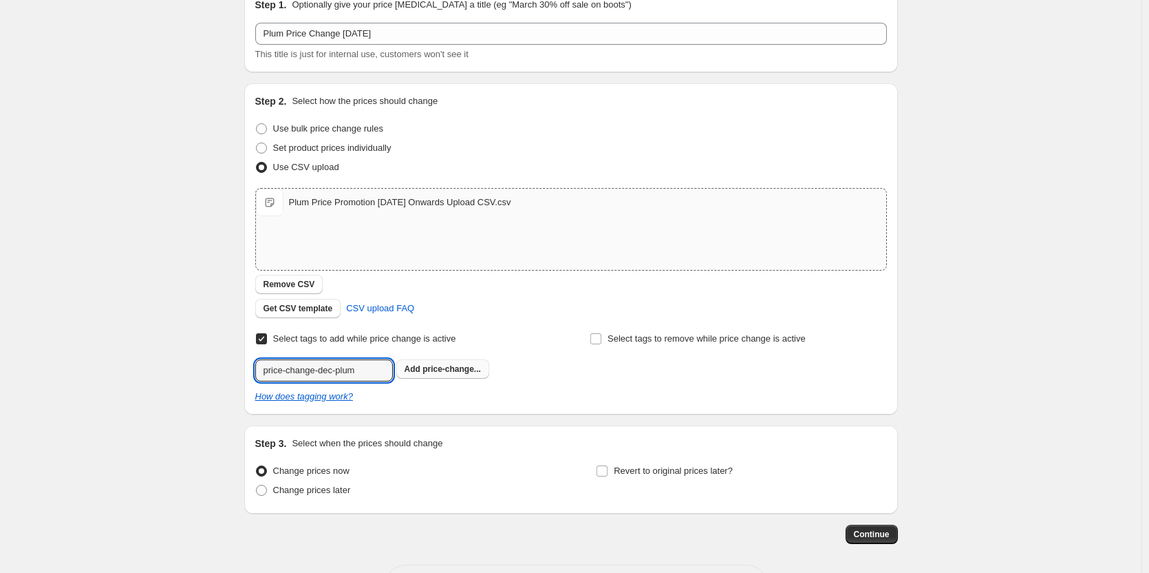
type input "price-change-dec-plum"
click at [443, 374] on span "price-change..." at bounding box center [452, 369] width 58 height 10
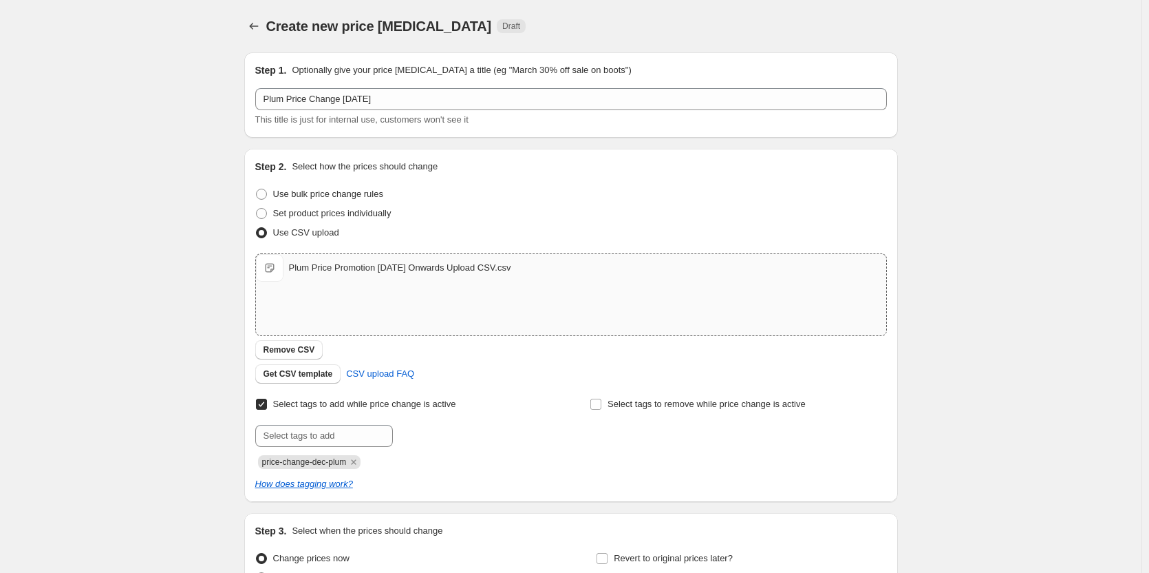
scroll to position [142, 0]
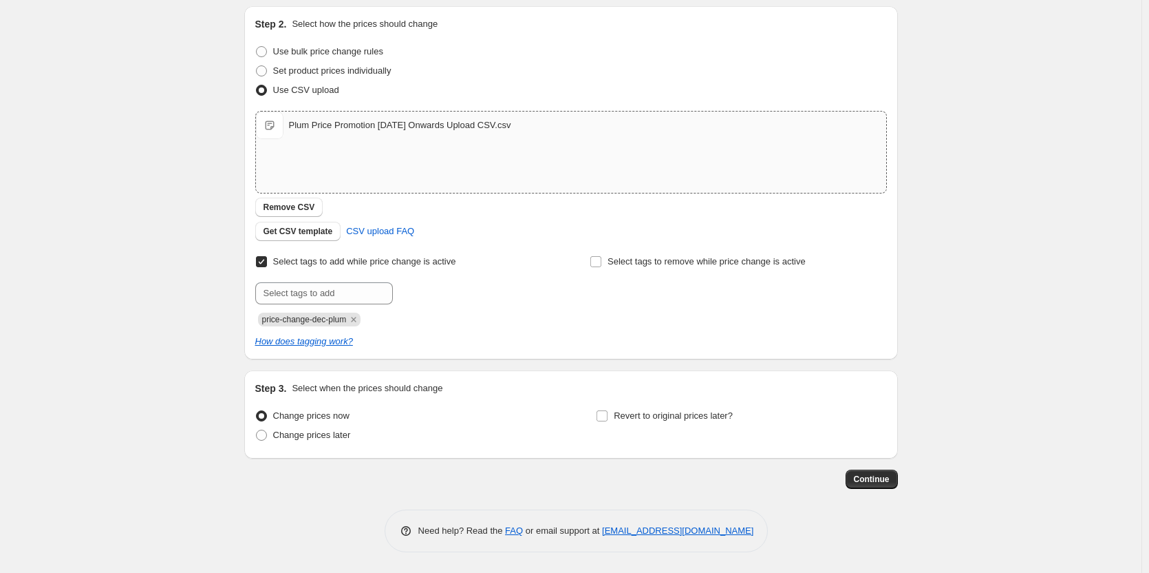
click at [874, 489] on div "Step 1. Optionally give your price change job a title (eg "March 30% off sale o…" at bounding box center [571, 225] width 654 height 653
click at [873, 485] on button "Continue" at bounding box center [872, 478] width 52 height 19
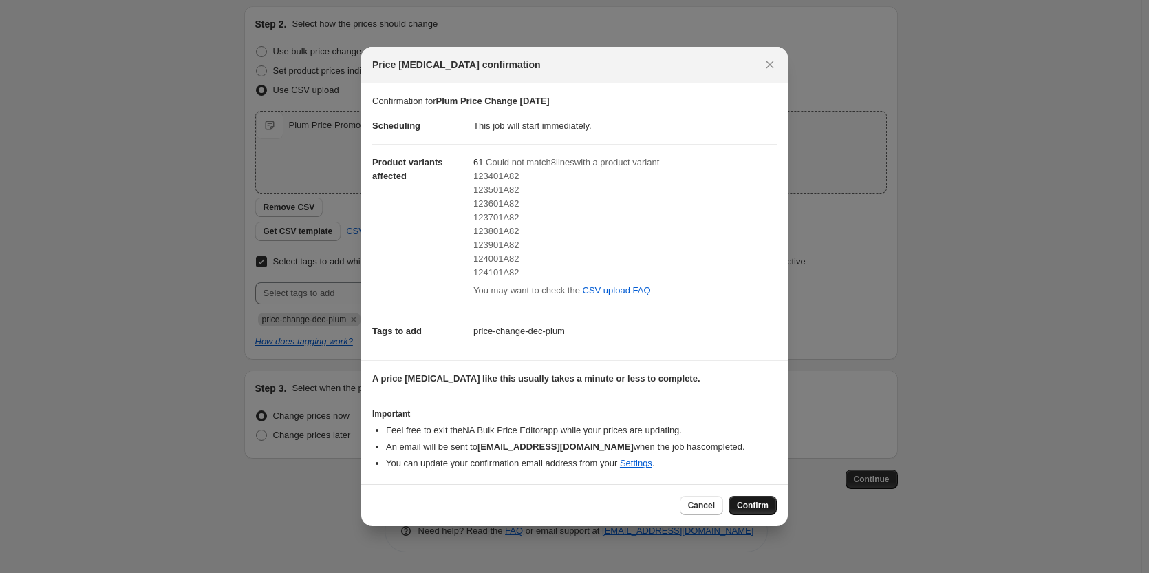
click at [760, 510] on span "Confirm" at bounding box center [753, 505] width 32 height 11
